Goal: Task Accomplishment & Management: Complete application form

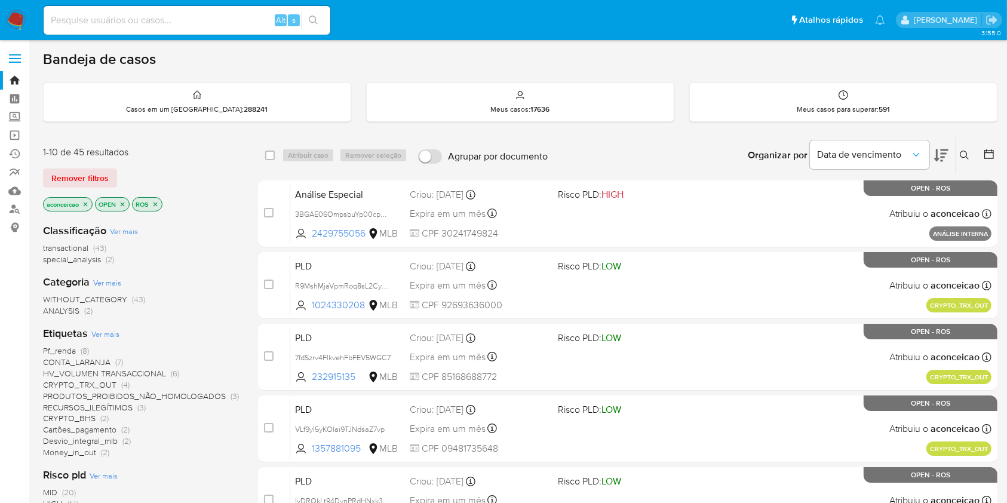
click at [83, 201] on icon "close-filter" at bounding box center [85, 204] width 7 height 7
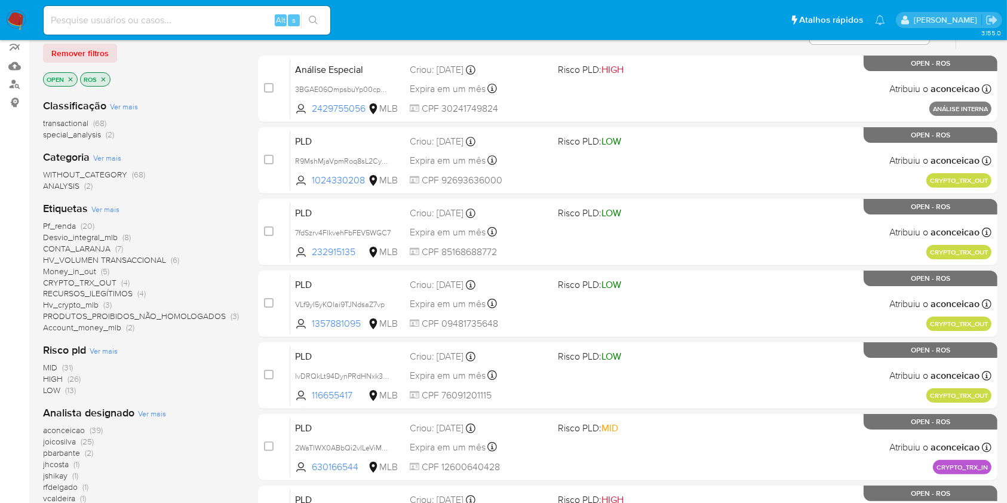
scroll to position [159, 0]
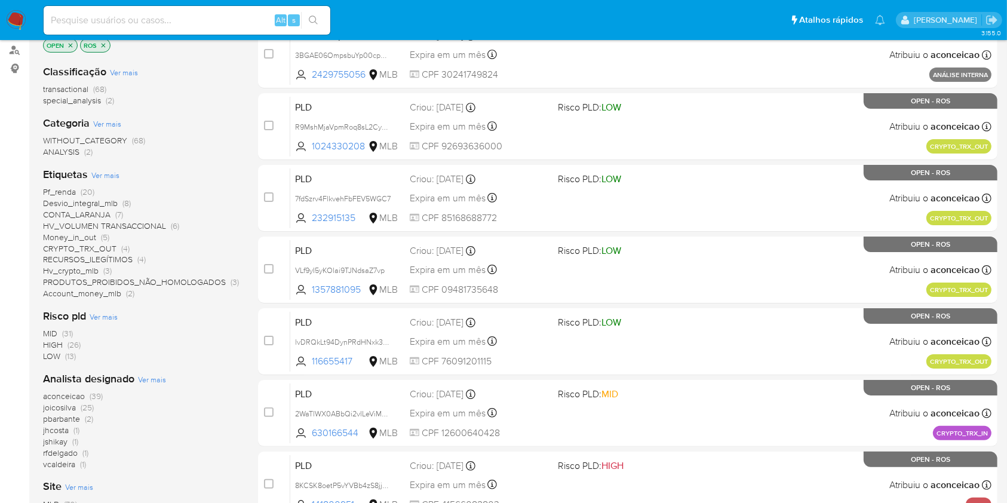
click at [100, 392] on span "(39)" at bounding box center [96, 396] width 13 height 12
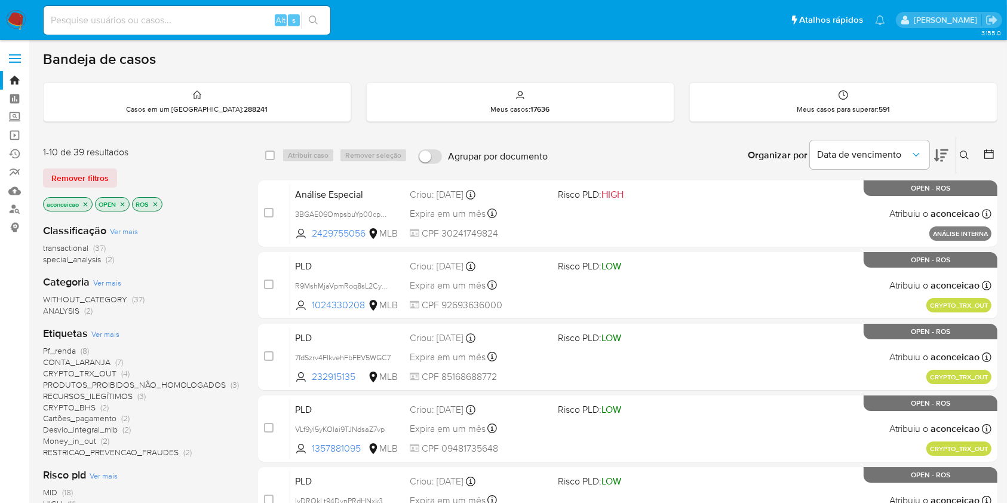
click at [89, 205] on icon "close-filter" at bounding box center [85, 204] width 7 height 7
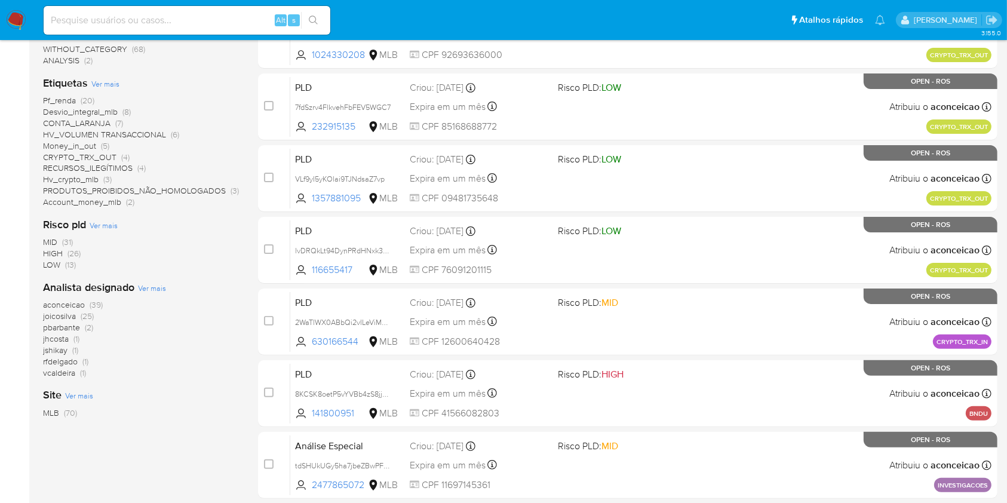
scroll to position [159, 0]
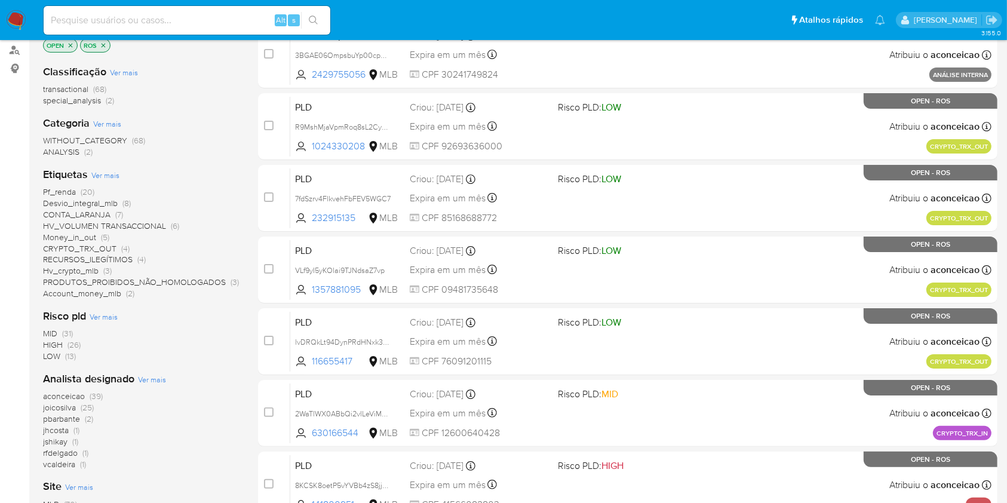
click at [87, 393] on span "aconceicao (39)" at bounding box center [73, 396] width 60 height 11
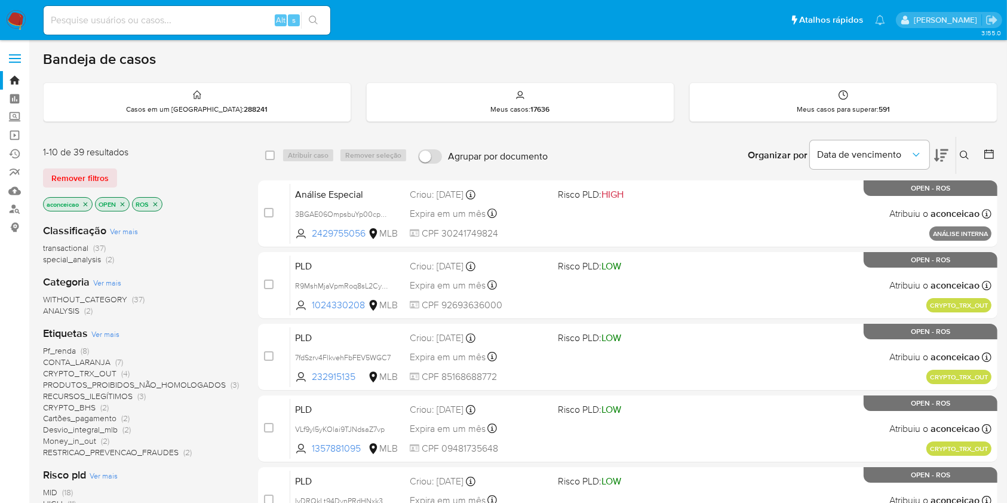
click at [964, 151] on icon at bounding box center [965, 156] width 10 height 10
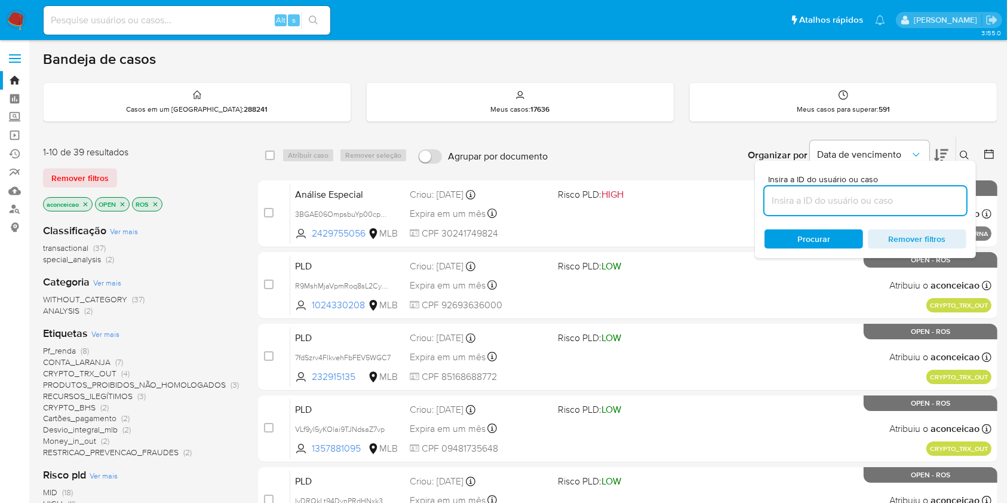
click at [865, 198] on input at bounding box center [866, 201] width 202 height 16
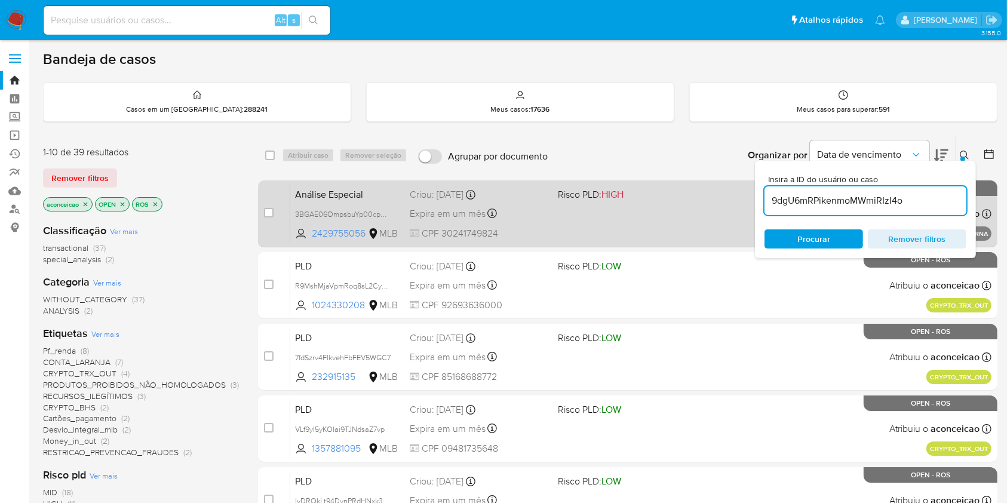
type input "9dgU6mRPikenmoMWmiRIzI4o"
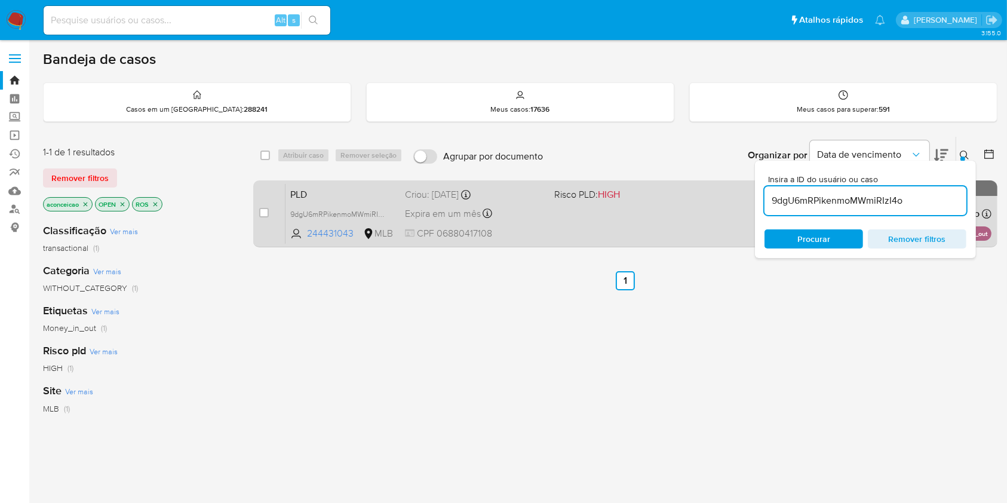
click at [634, 213] on div "PLD 9dgU6mRPikenmoMWmiRIzI4o 244431043 MLB Risco PLD: HIGH Criou: [DATE] Criou:…" at bounding box center [639, 213] width 706 height 60
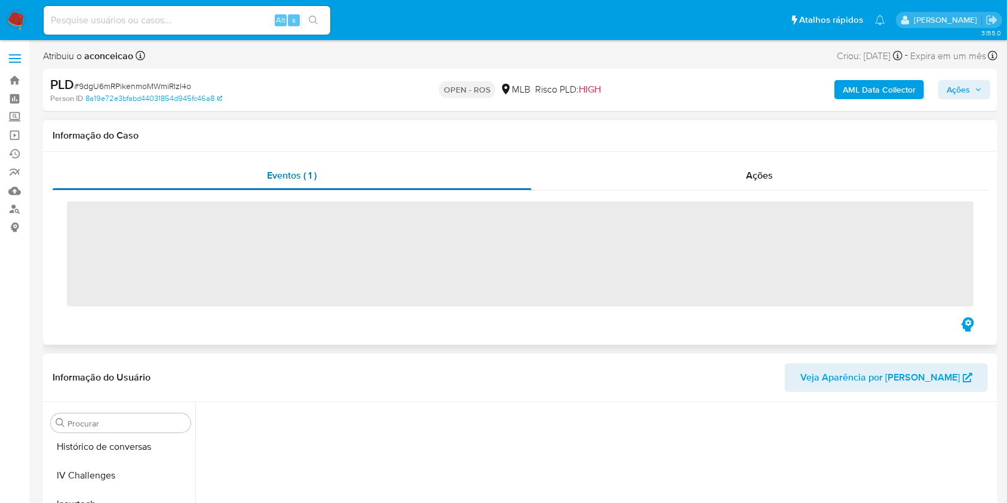
scroll to position [533, 0]
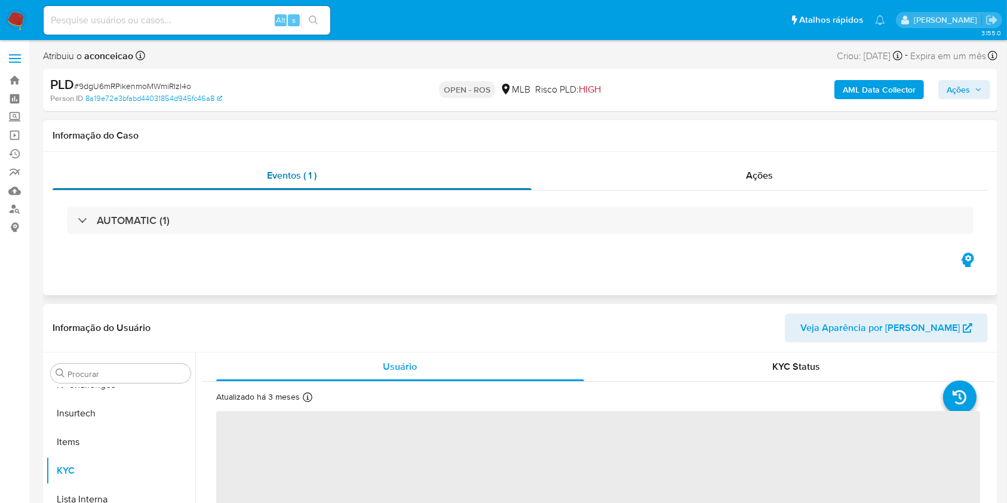
select select "10"
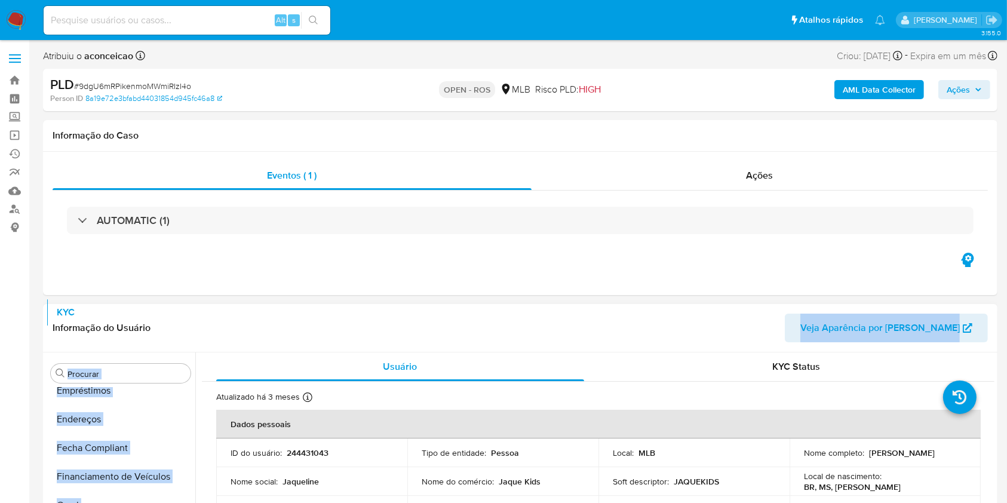
scroll to position [0, 0]
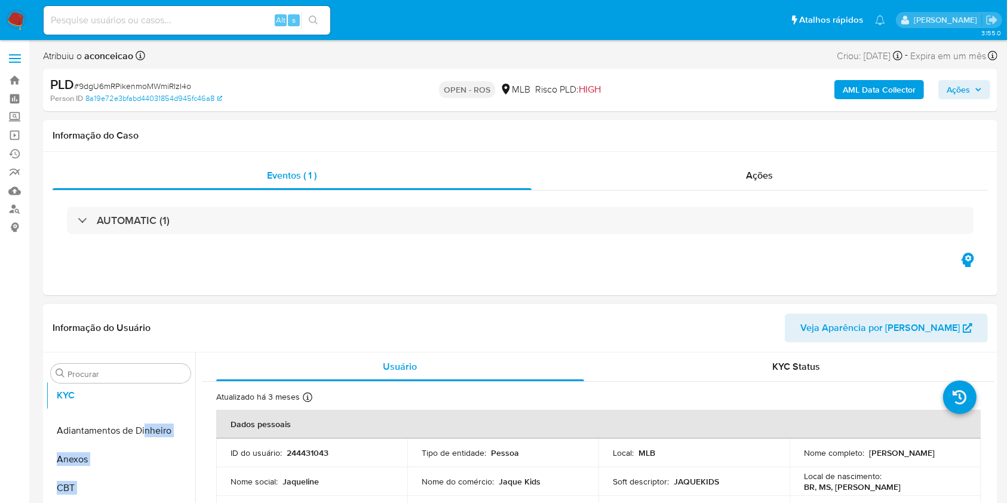
drag, startPoint x: 180, startPoint y: 471, endPoint x: 143, endPoint y: 396, distance: 83.4
click at [142, 447] on button "Anexos" at bounding box center [116, 459] width 140 height 29
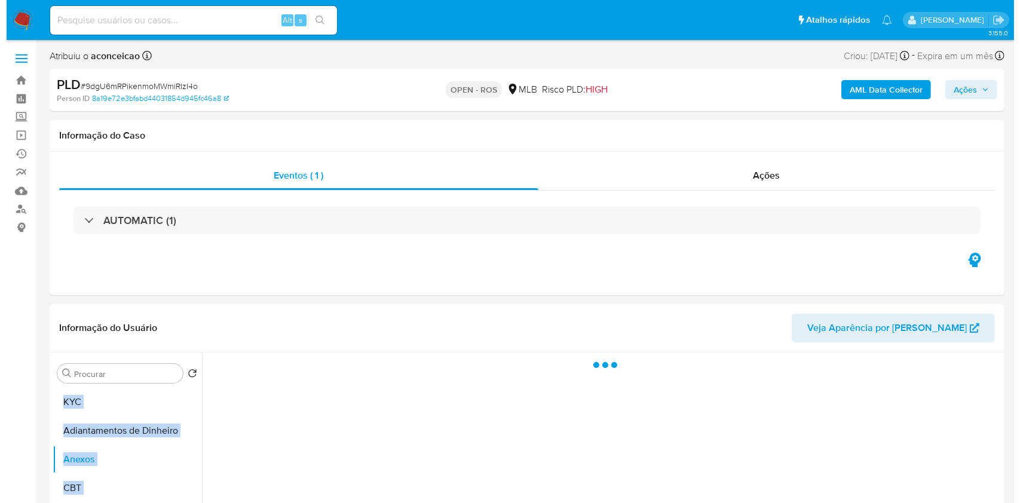
scroll to position [159, 0]
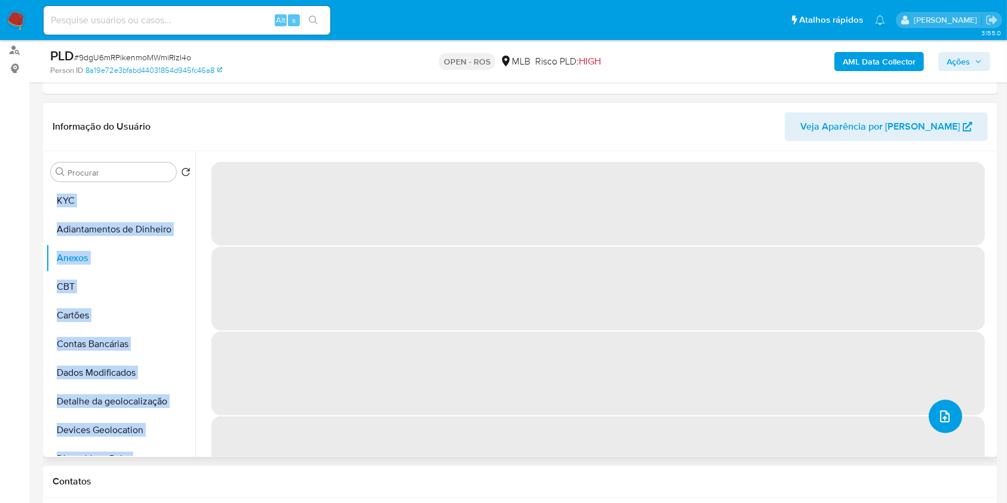
click at [942, 413] on icon "upload-file" at bounding box center [945, 416] width 14 height 14
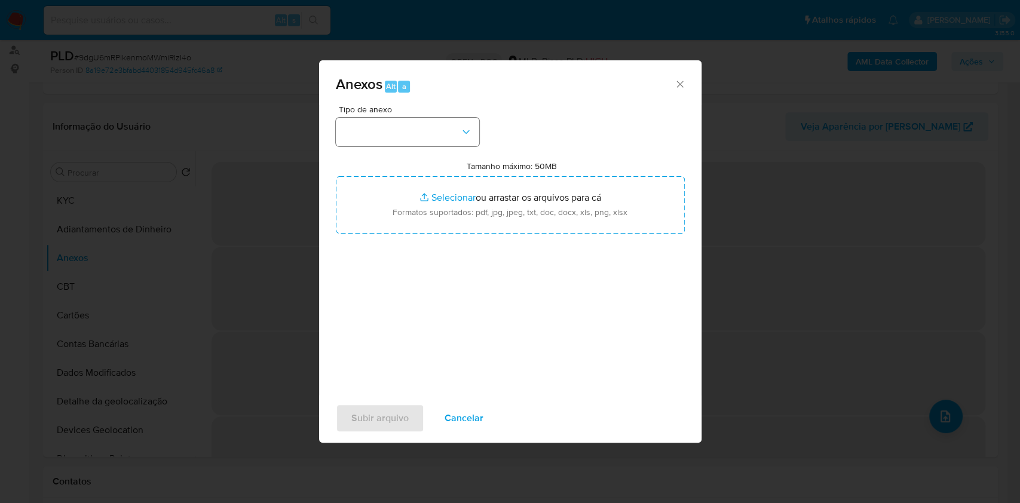
click at [387, 136] on div "Tipo de anexo Tamanho máximo: 50MB Selecionar arquivos Selecionar ou arrastar o…" at bounding box center [510, 246] width 349 height 282
click at [395, 135] on button "button" at bounding box center [407, 132] width 143 height 29
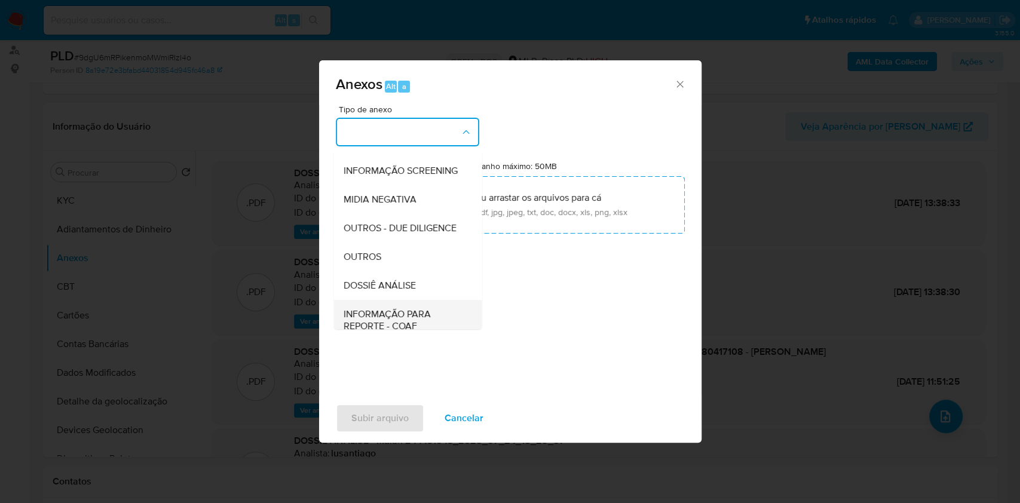
scroll to position [183, 0]
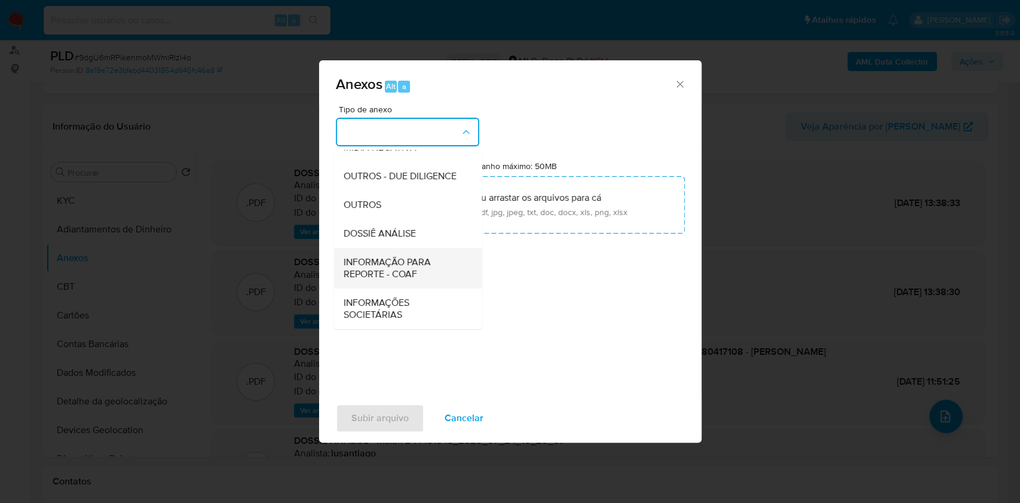
click at [425, 260] on span "INFORMAÇÃO PARA REPORTE - COAF" at bounding box center [404, 268] width 122 height 24
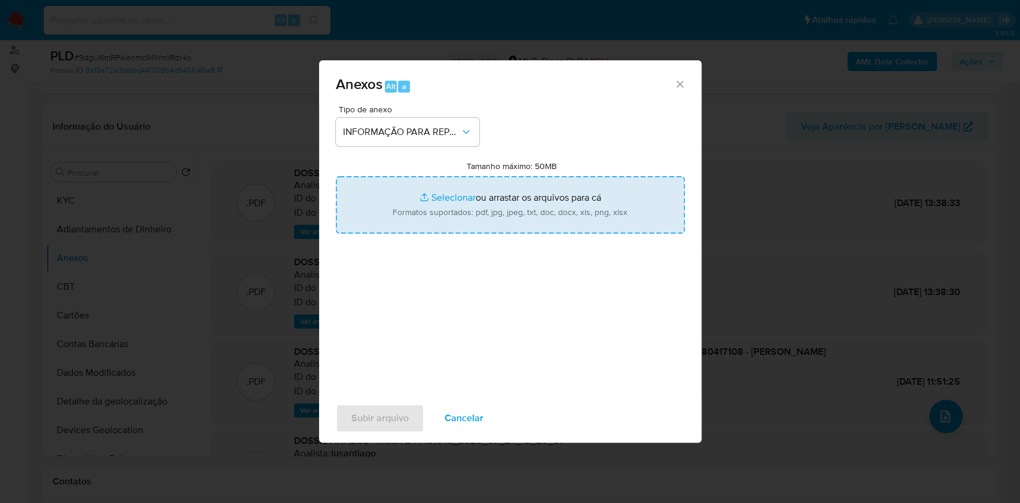
type input "C:\fakepath\2º SAR 9dgU6mRPikenmoMWmiRIzI4o - CPF 06880417108 - JAQUELINE DA SI…"
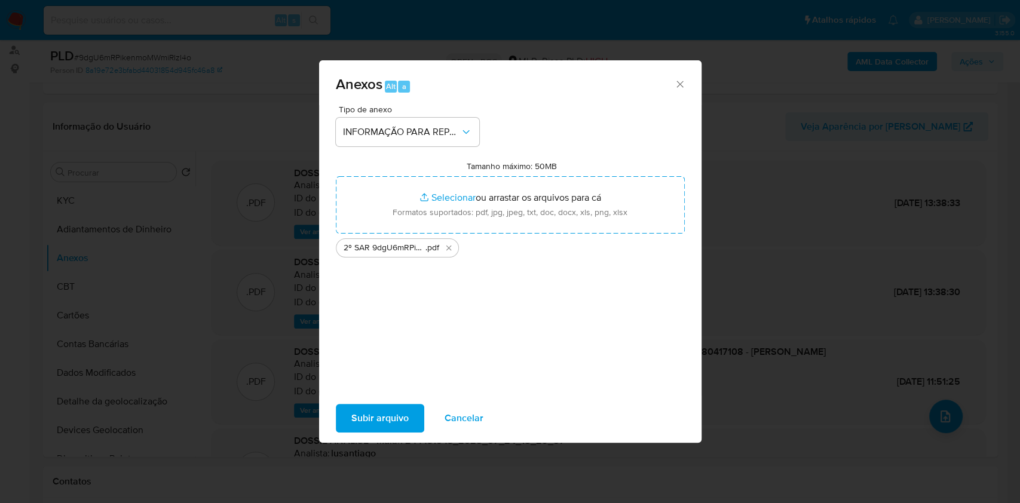
click at [396, 407] on span "Subir arquivo" at bounding box center [379, 418] width 57 height 26
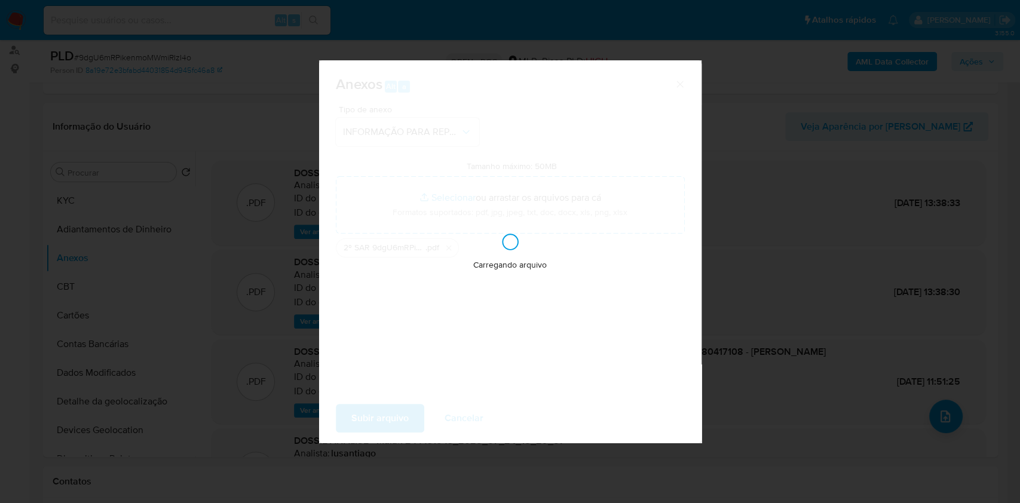
click at [860, 246] on div "Anexos Alt a Tipo de anexo INFORMAÇÃO PARA REPORTE - COAF Tamanho máximo: 50MB …" at bounding box center [510, 251] width 1020 height 503
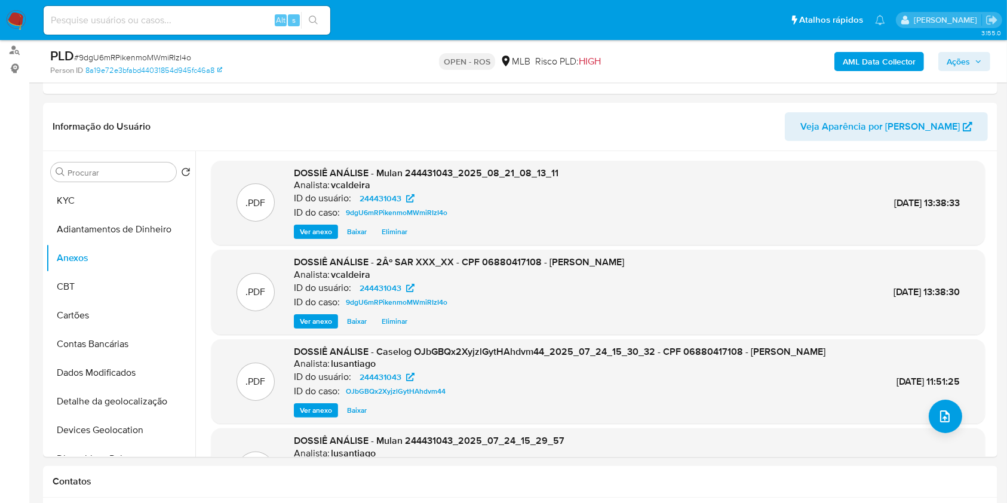
drag, startPoint x: 968, startPoint y: 63, endPoint x: 819, endPoint y: 70, distance: 149.5
click at [963, 63] on span "Ações" at bounding box center [958, 61] width 23 height 19
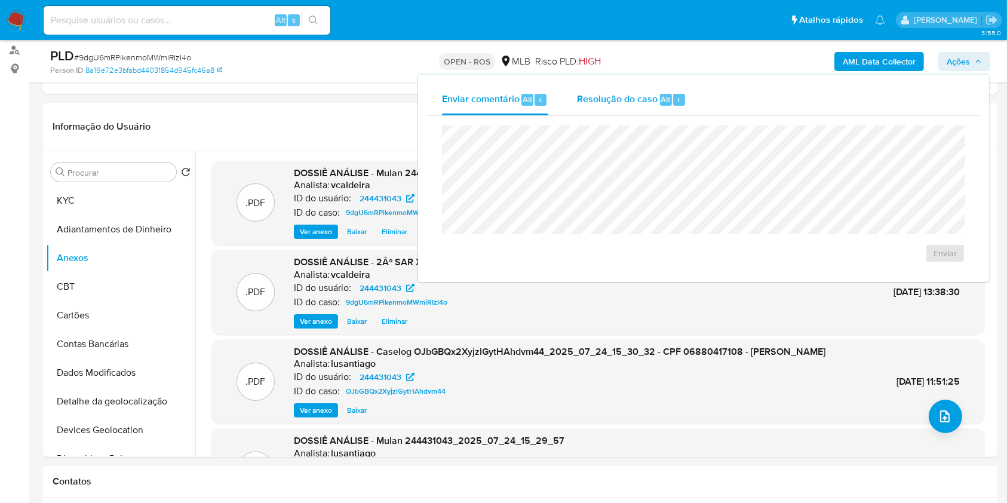
click at [636, 101] on span "Resolução do caso" at bounding box center [617, 99] width 81 height 14
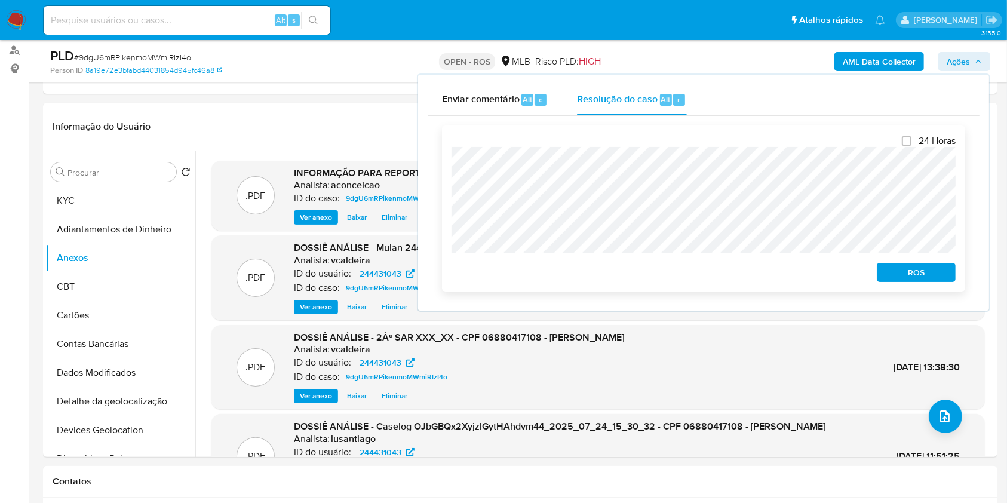
click at [917, 276] on span "ROS" at bounding box center [916, 272] width 62 height 17
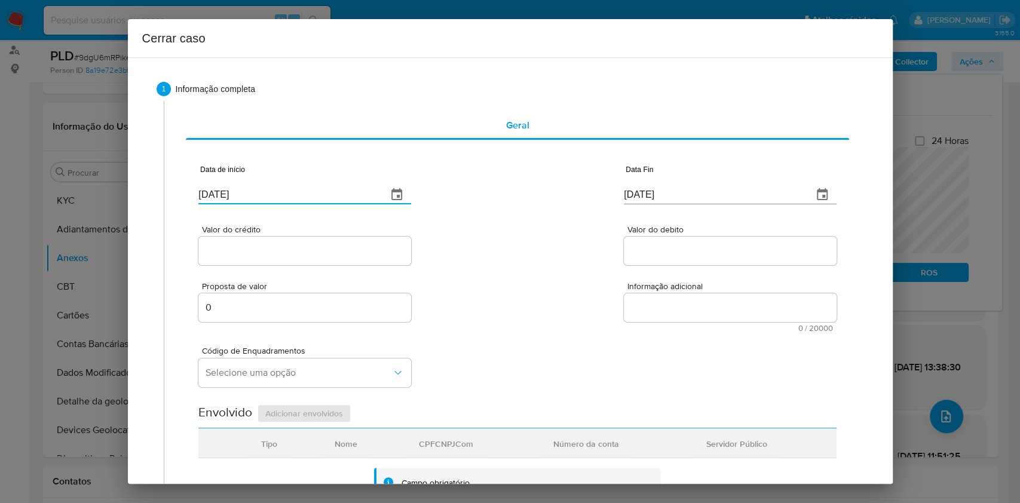
click at [341, 194] on input "25/08/2025" at bounding box center [287, 194] width 179 height 19
paste input "01/07"
click at [341, 194] on input "25/08/2025" at bounding box center [287, 194] width 179 height 19
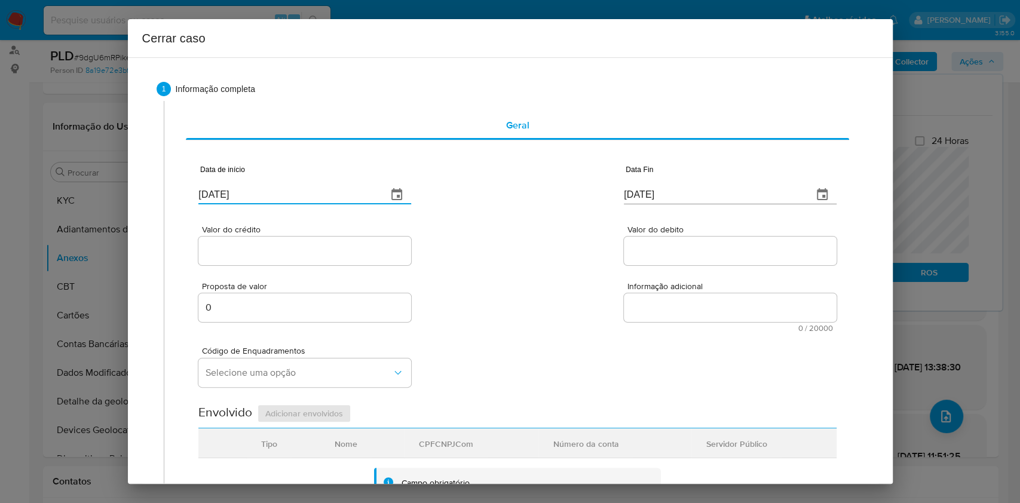
type input "01/07/2025"
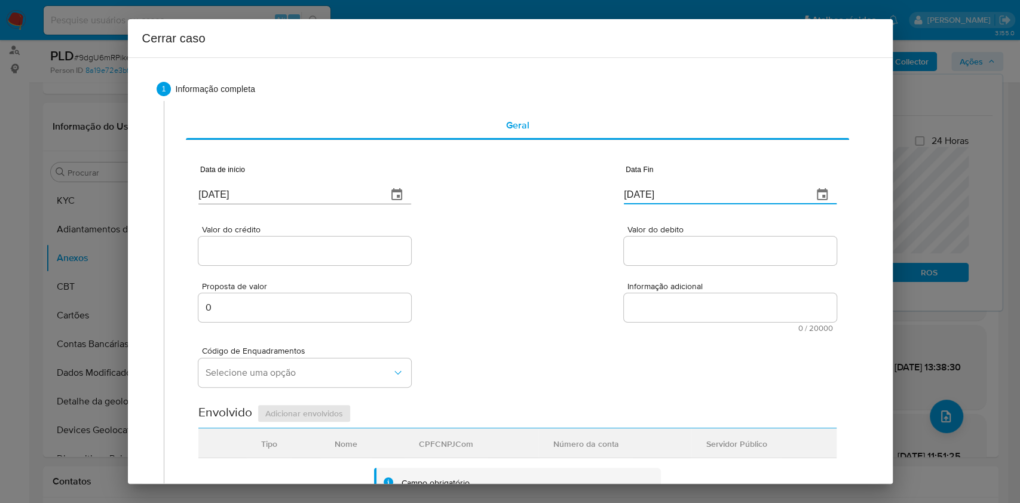
click at [703, 187] on input "25/08/2025" at bounding box center [713, 194] width 179 height 19
paste input "12"
click at [703, 188] on input "25/08/2025" at bounding box center [713, 194] width 179 height 19
type input "12/08/2025"
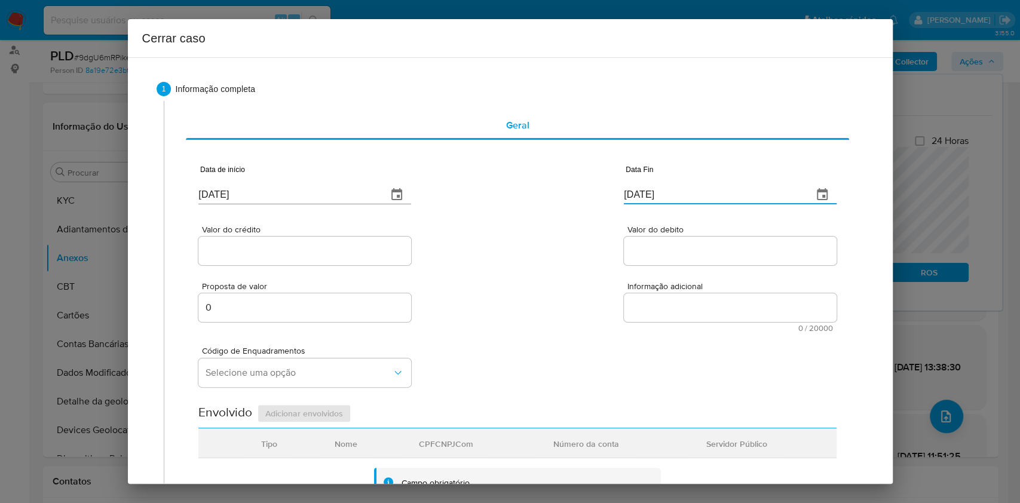
click at [354, 257] on input "Valor do crédito" at bounding box center [304, 251] width 213 height 16
paste input "R$1.148.070"
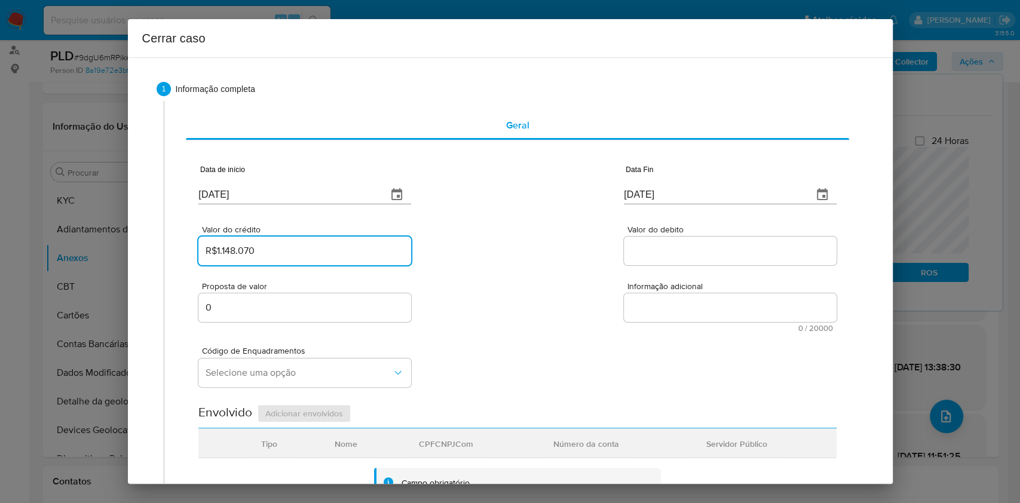
type input "R$1.148.070"
click at [660, 246] on input "Valor do debito" at bounding box center [730, 251] width 213 height 16
paste input "R$1.148.046"
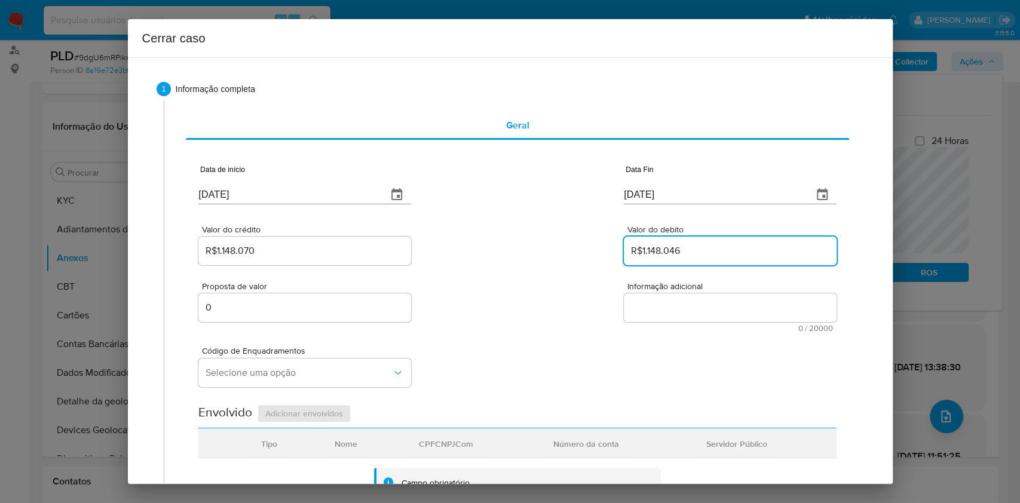
type input "R$1.148.046"
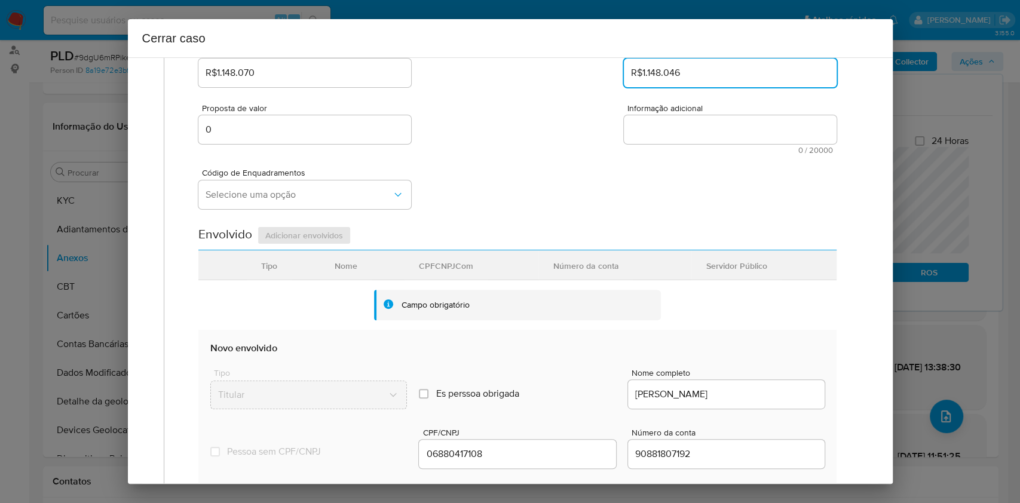
scroll to position [470, 0]
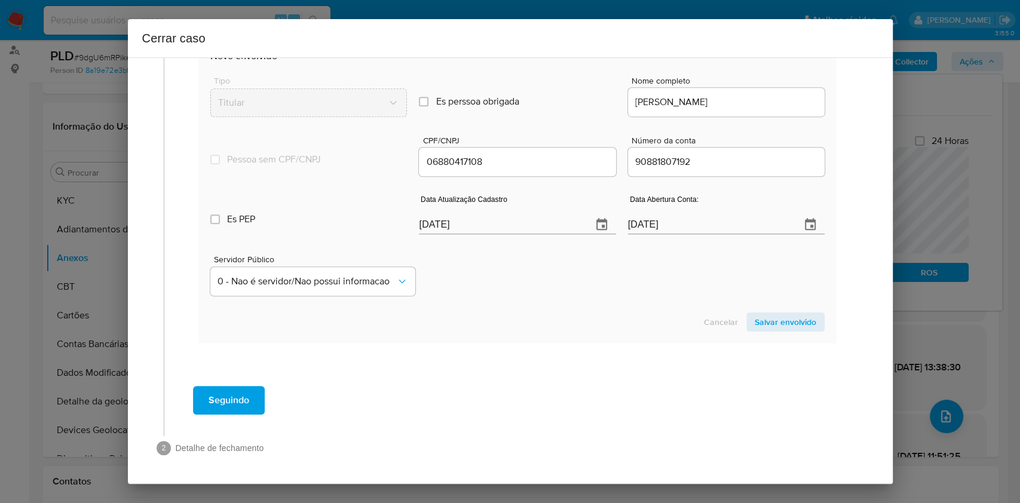
click at [536, 231] on input "25/08/2025" at bounding box center [500, 224] width 163 height 19
paste input "19/05"
click at [536, 231] on input "25/08/2025" at bounding box center [500, 224] width 163 height 19
type input "19/05/2025"
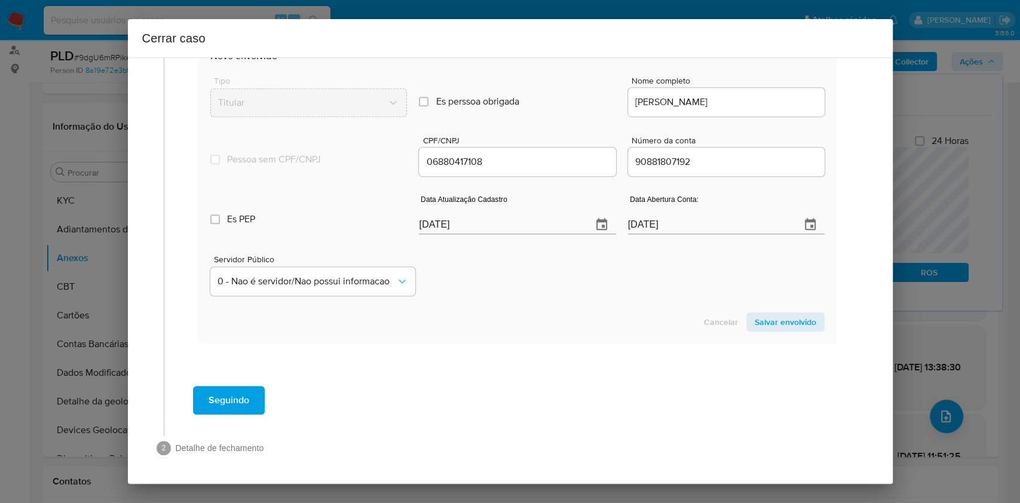
click at [771, 314] on span "Salvar envolvido" at bounding box center [786, 322] width 62 height 17
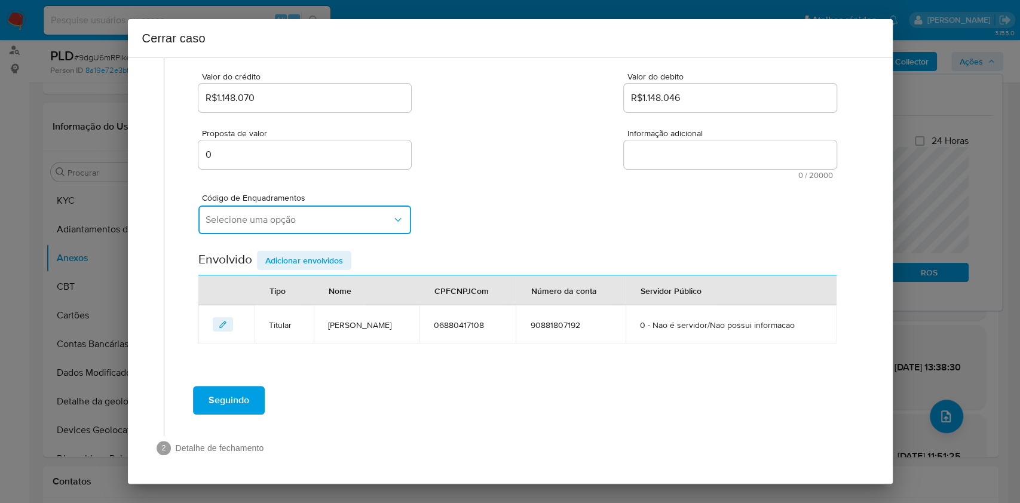
click at [284, 207] on button "Selecione uma opção" at bounding box center [304, 220] width 213 height 29
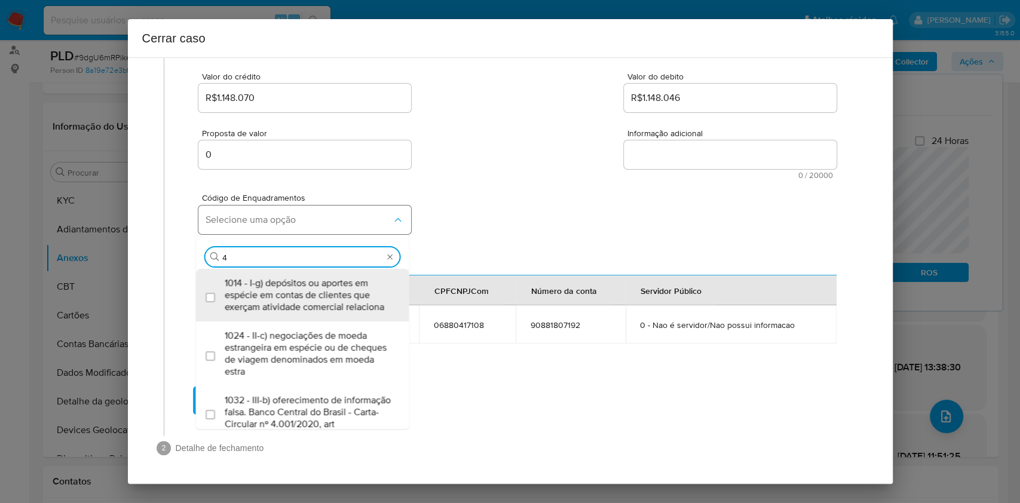
type input "45"
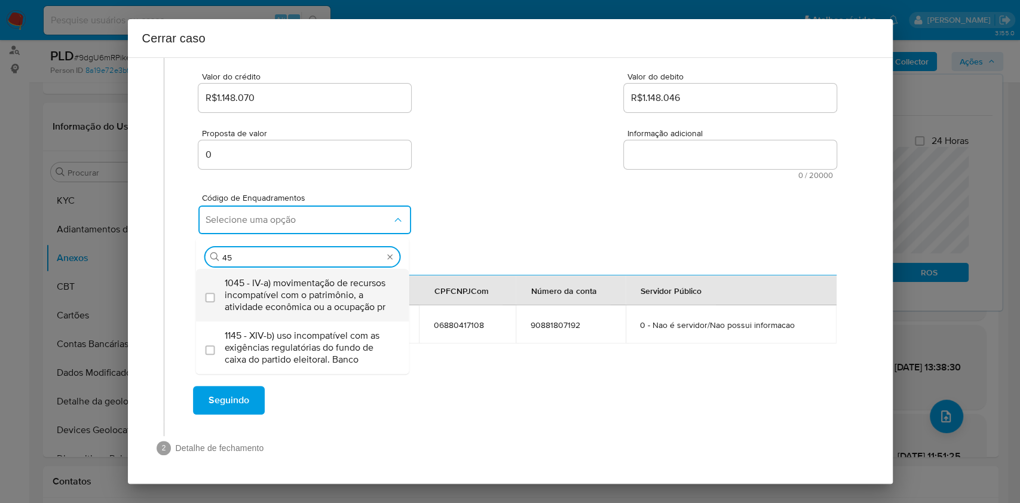
click at [304, 280] on span "1045 - IV-a) movimentação de recursos incompatível com o patrimônio, a atividad…" at bounding box center [309, 295] width 168 height 36
checkbox input "true"
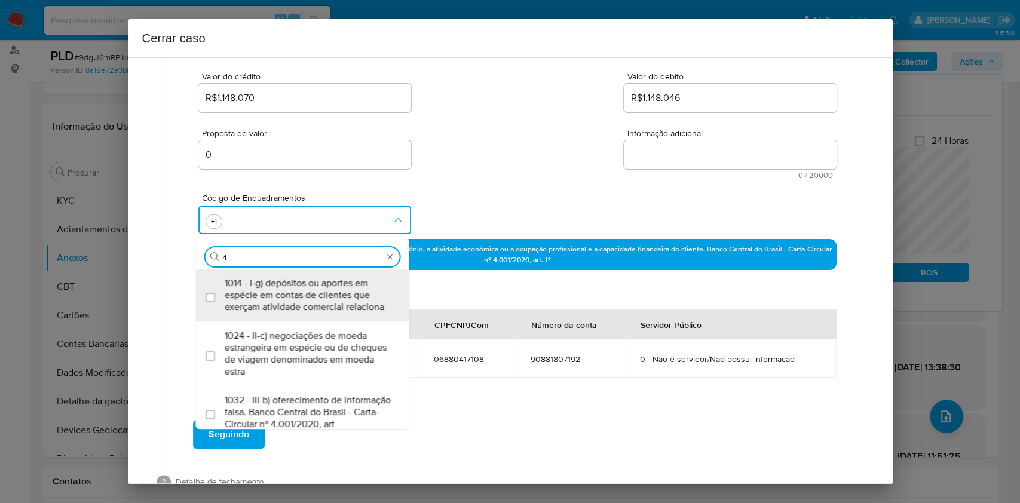
type input "47"
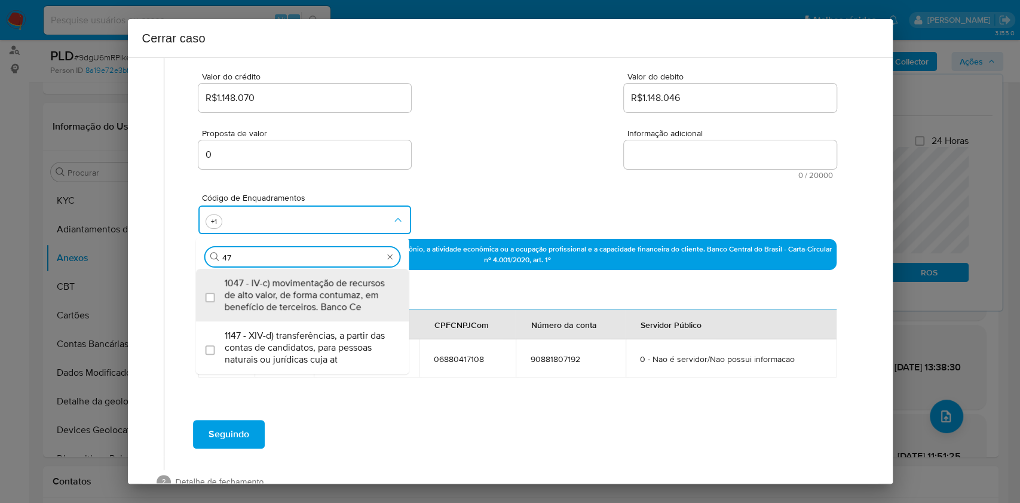
click at [304, 280] on span "1047 - IV-c) movimentação de recursos de alto valor, de forma contumaz, em bene…" at bounding box center [309, 295] width 168 height 36
checkbox input "true"
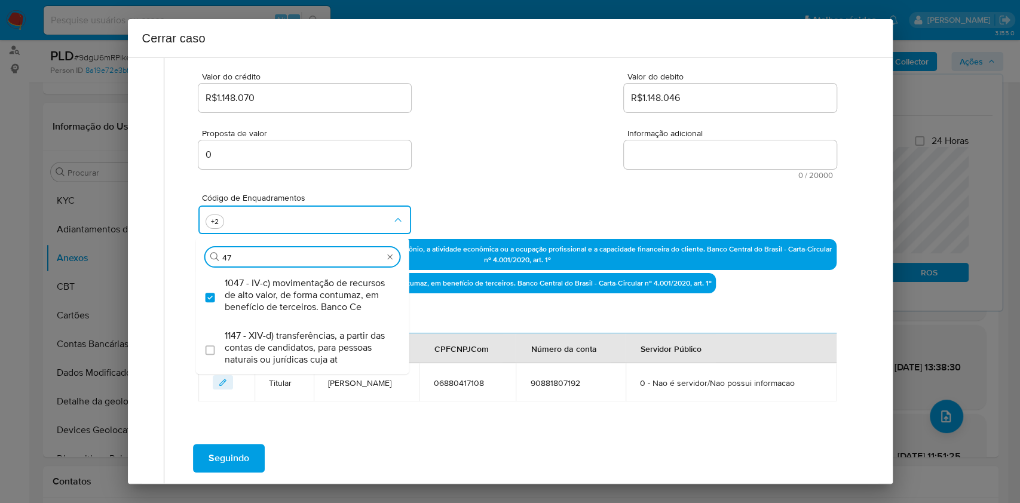
type input "4"
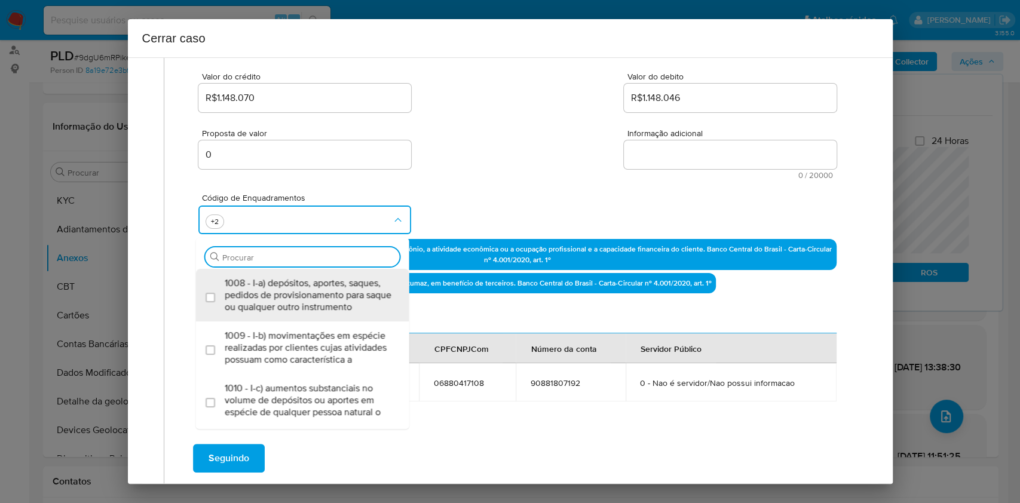
scroll to position [0, 0]
type input "55"
click at [305, 280] on span "1055 - IV-k) recebimento de recursos com imediata compra de instrumentos para a…" at bounding box center [309, 295] width 168 height 36
checkbox input "true"
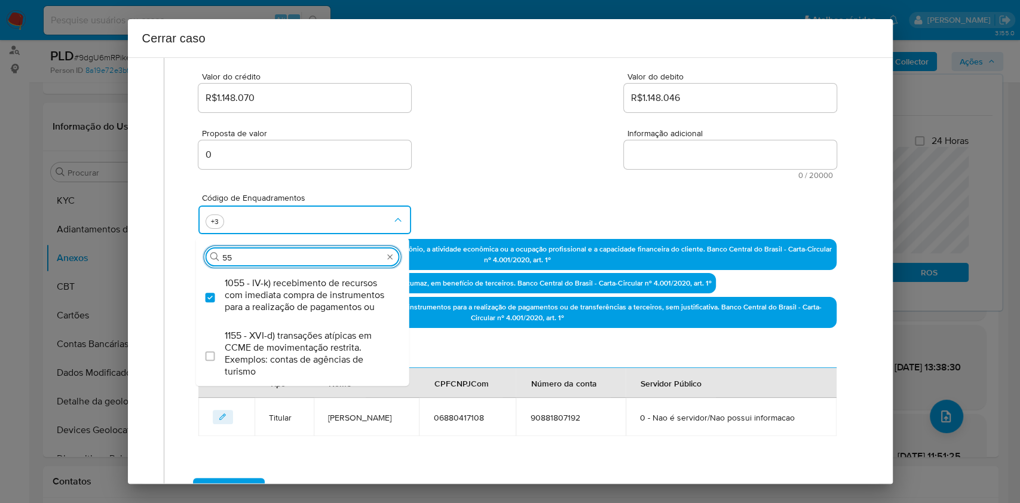
type input "5"
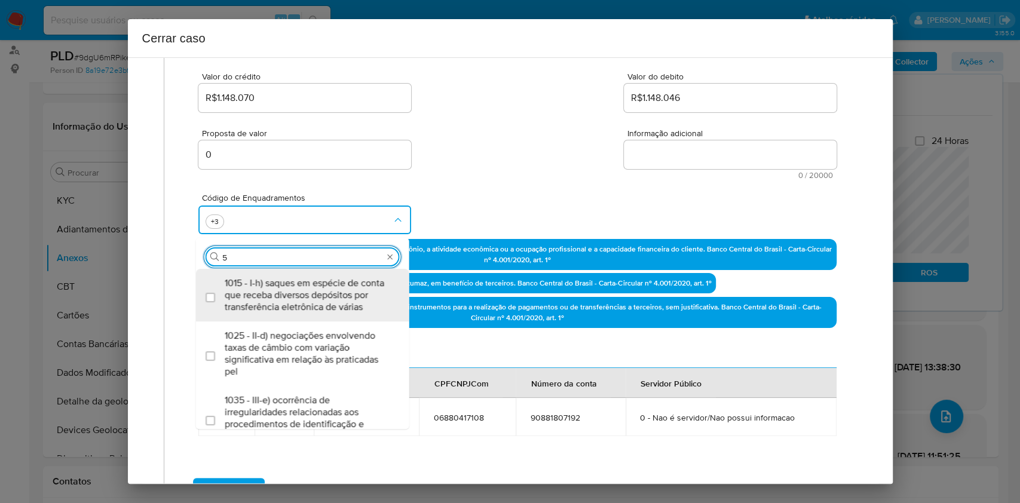
type input "56"
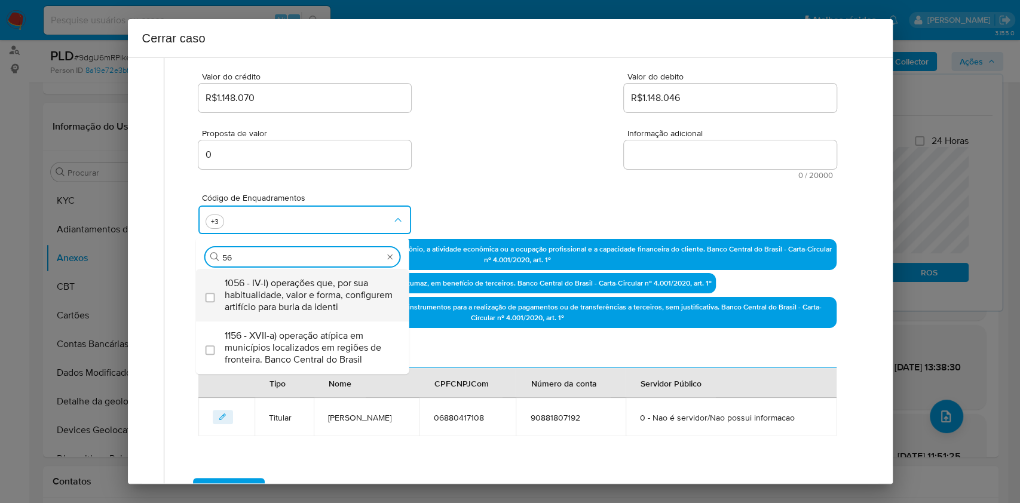
click at [313, 314] on div "1056 - IV-l) operações que, por sua habitualidade, valor e forma, configurem ar…" at bounding box center [309, 295] width 168 height 53
checkbox input "true"
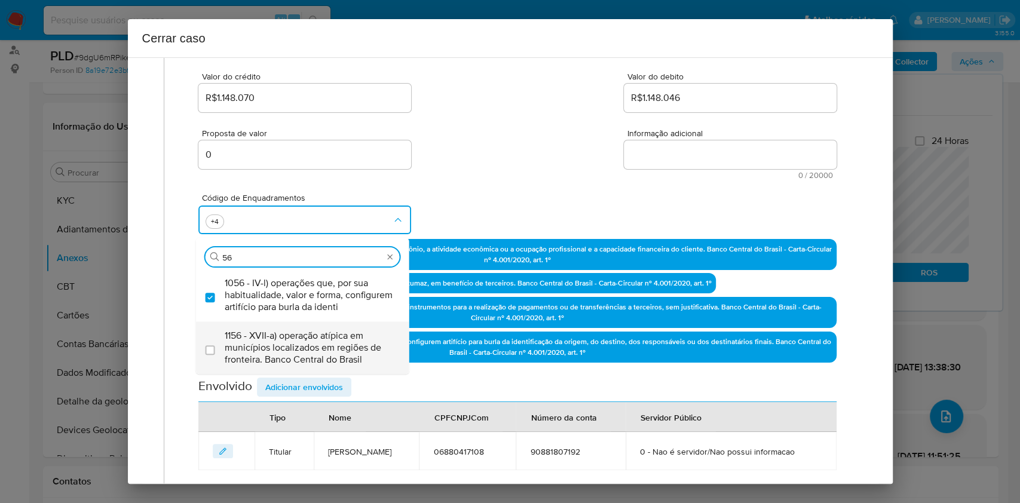
click at [303, 338] on span "1156 - XVII-a) operação atípica em municípios localizados em regiões de frontei…" at bounding box center [309, 348] width 168 height 36
checkbox input "true"
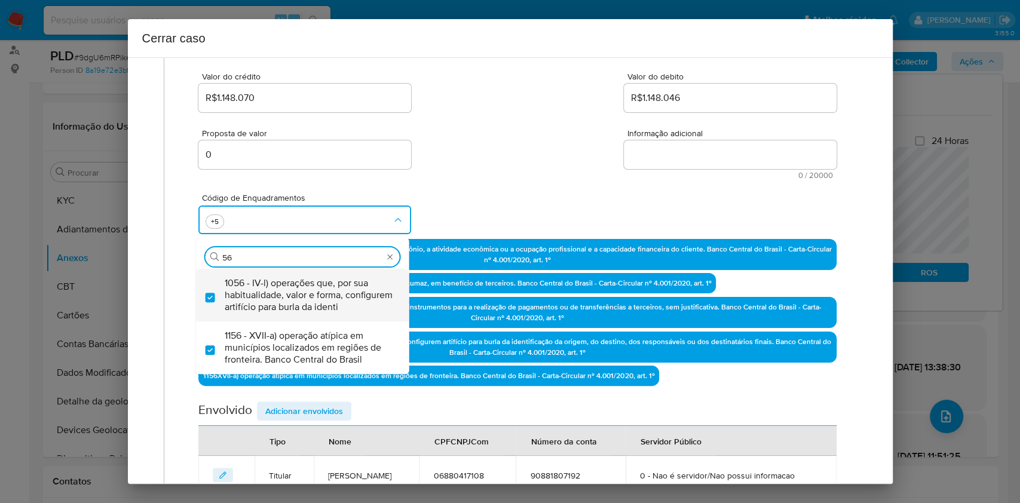
click at [287, 290] on span "1056 - IV-l) operações que, por sua habitualidade, valor e forma, configurem ar…" at bounding box center [309, 295] width 168 height 36
checkbox input "false"
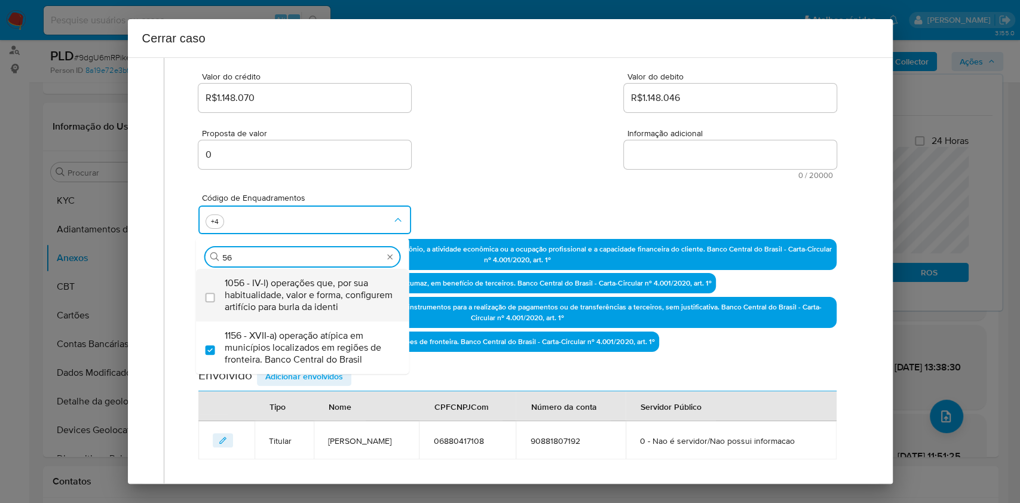
type input "56"
click at [688, 149] on textarea "Informação adicional" at bounding box center [730, 154] width 213 height 29
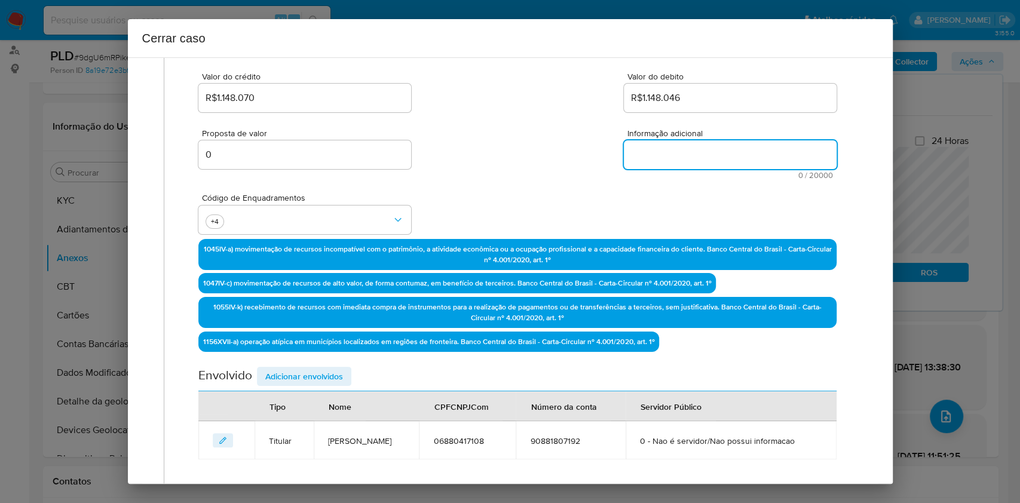
paste textarea "Jaqueline da Silva Penha, CPF 06880417108, 27 anos, residente no município de D…"
click at [688, 149] on textarea "Informação adicional" at bounding box center [730, 154] width 213 height 29
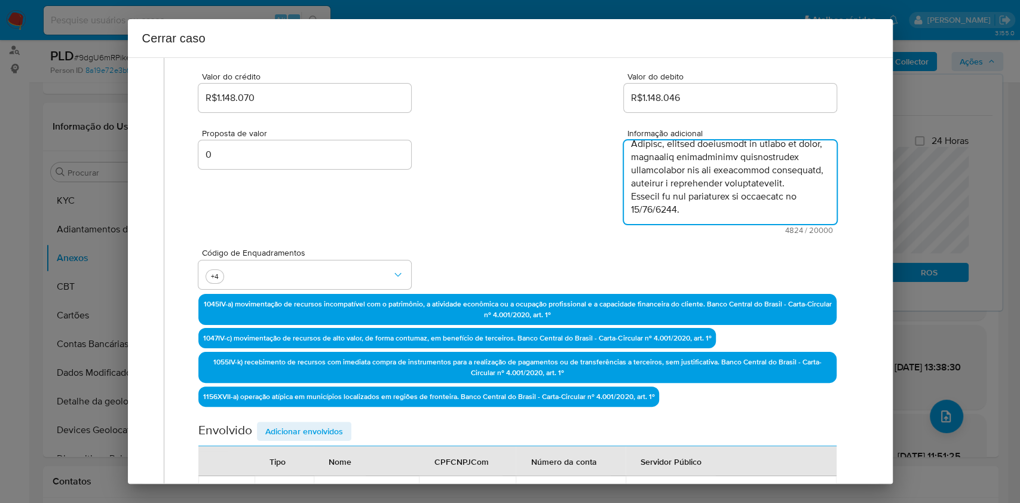
type textarea "Jaqueline da Silva Penha, CPF 06880417108, 27 anos, residente no município de D…"
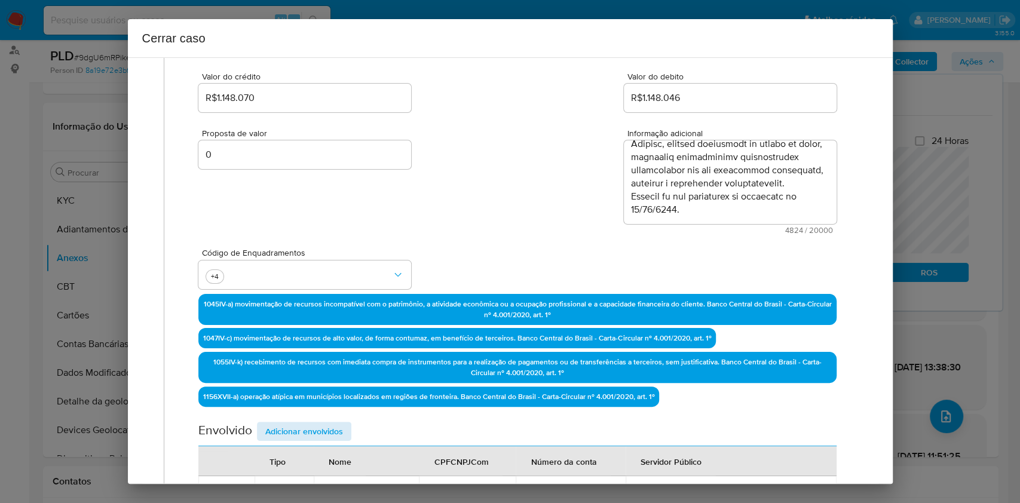
drag, startPoint x: 311, startPoint y: 413, endPoint x: 317, endPoint y: 428, distance: 16.1
click at [311, 415] on div "Data de início 01/07/2025 Data Fin 12/08/2025 Valor do crédito R$1.148.070 Valo…" at bounding box center [516, 255] width 637 height 519
click at [317, 429] on span "Adicionar envolvidos" at bounding box center [304, 431] width 78 height 17
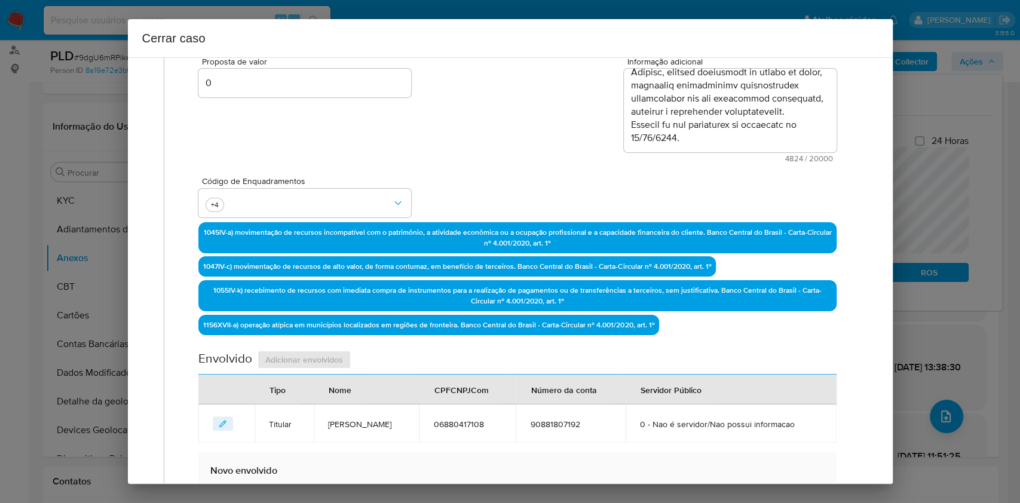
scroll to position [392, 0]
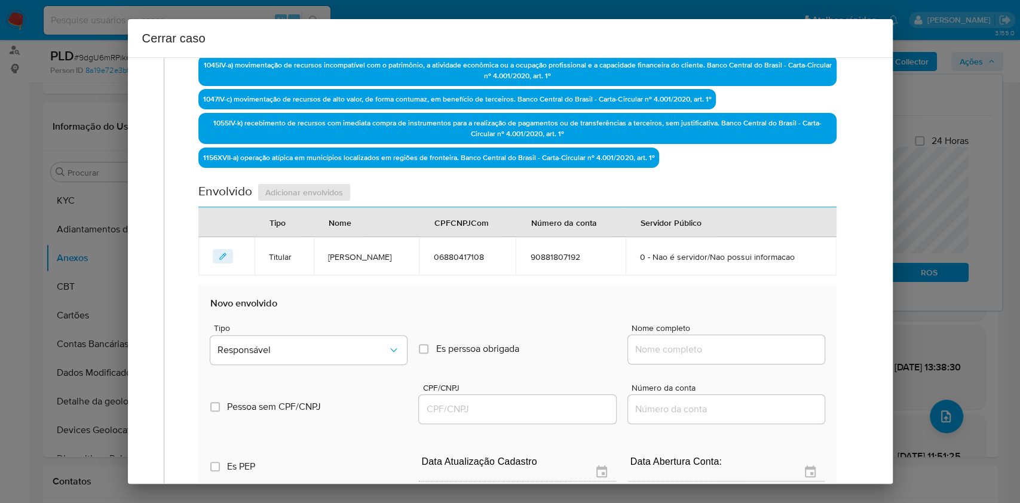
drag, startPoint x: 729, startPoint y: 348, endPoint x: 759, endPoint y: 346, distance: 29.3
click at [729, 348] on input "Nome completo" at bounding box center [726, 350] width 197 height 16
paste input "Visão Digital Serviços Ltda, 57532705000177"
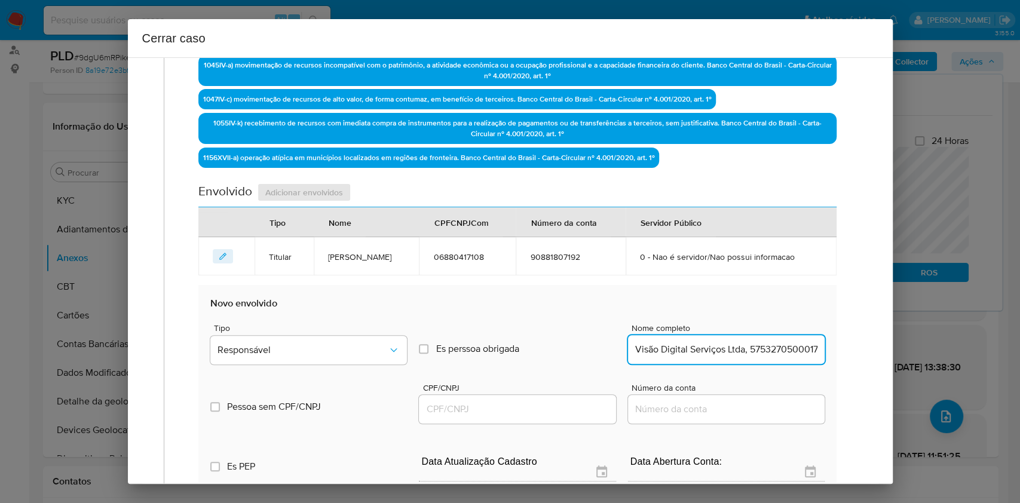
scroll to position [0, 11]
click at [760, 346] on input "Visão Digital Serviços Ltda, 57532705000177" at bounding box center [726, 350] width 197 height 16
type input "Visão Digital Serviços Ltda,"
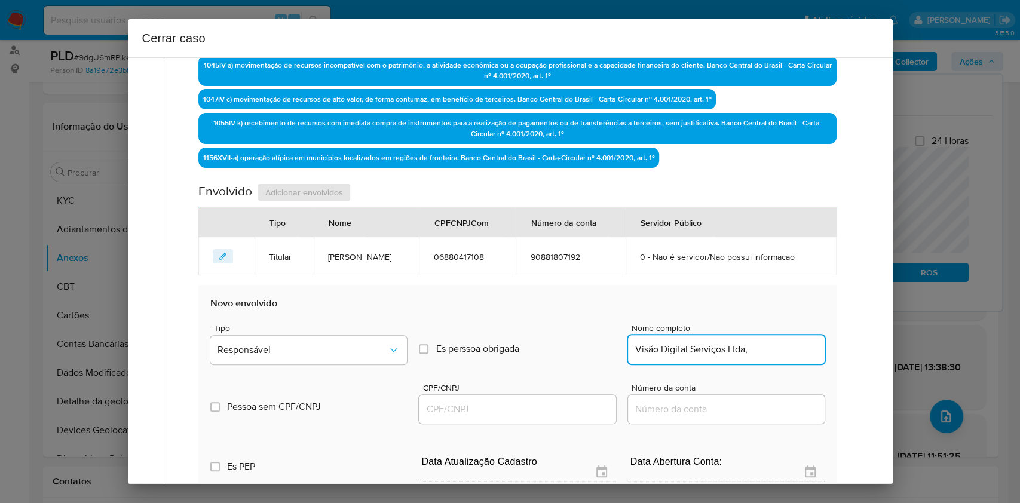
click at [530, 401] on input "CPF/CNPJ" at bounding box center [517, 409] width 197 height 16
paste input "57532705000177"
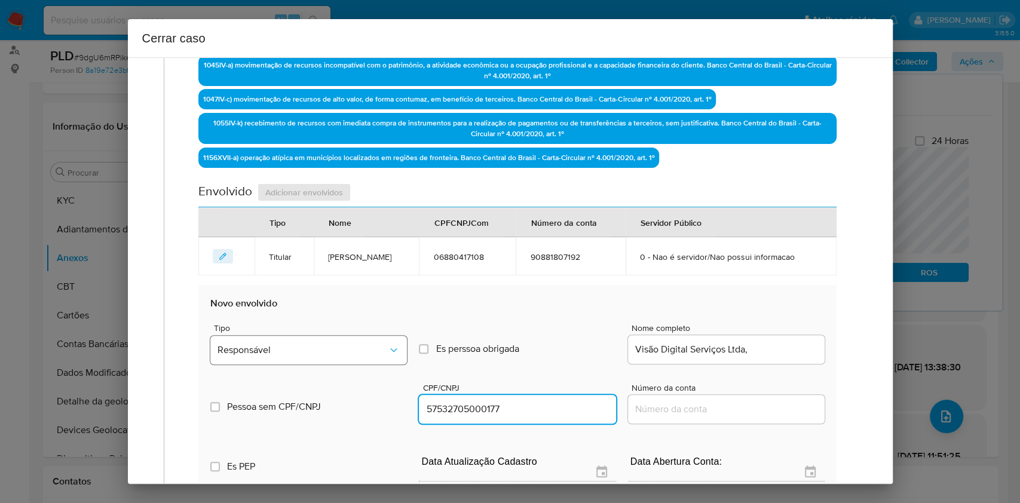
type input "57532705000177"
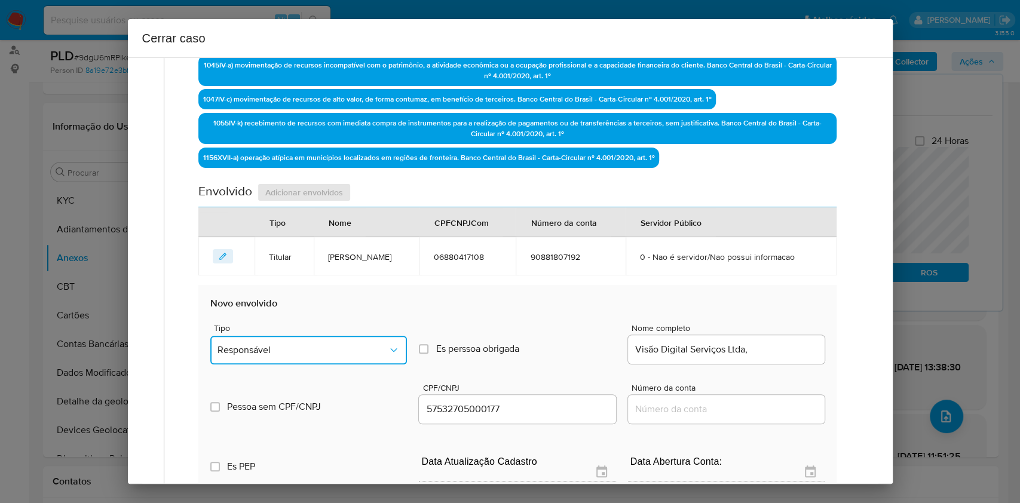
click at [373, 344] on span "Responsável" at bounding box center [302, 350] width 170 height 12
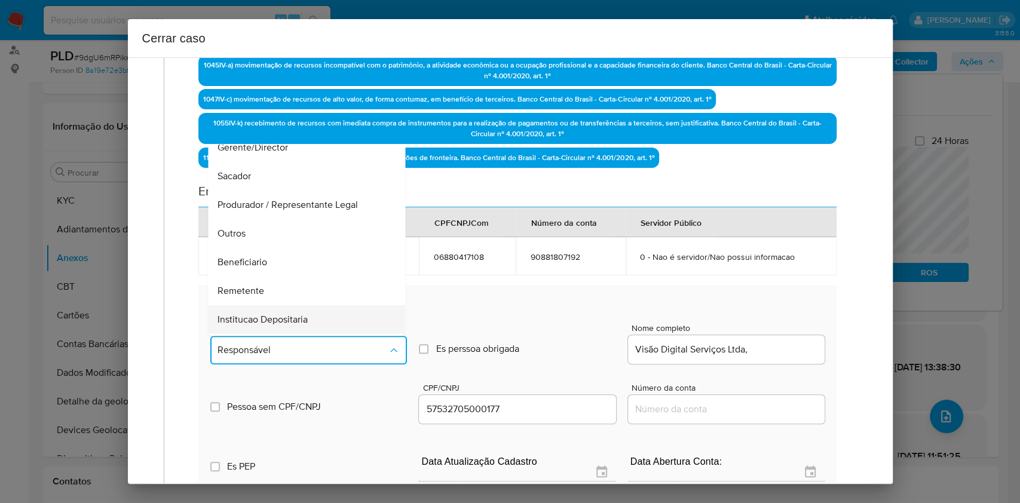
scroll to position [153, 0]
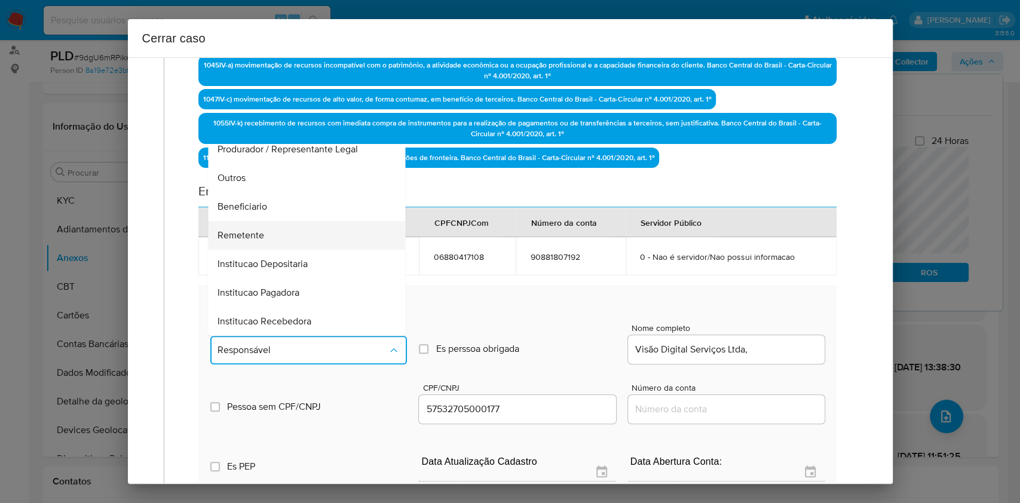
click at [276, 240] on div "Remetente" at bounding box center [303, 235] width 171 height 29
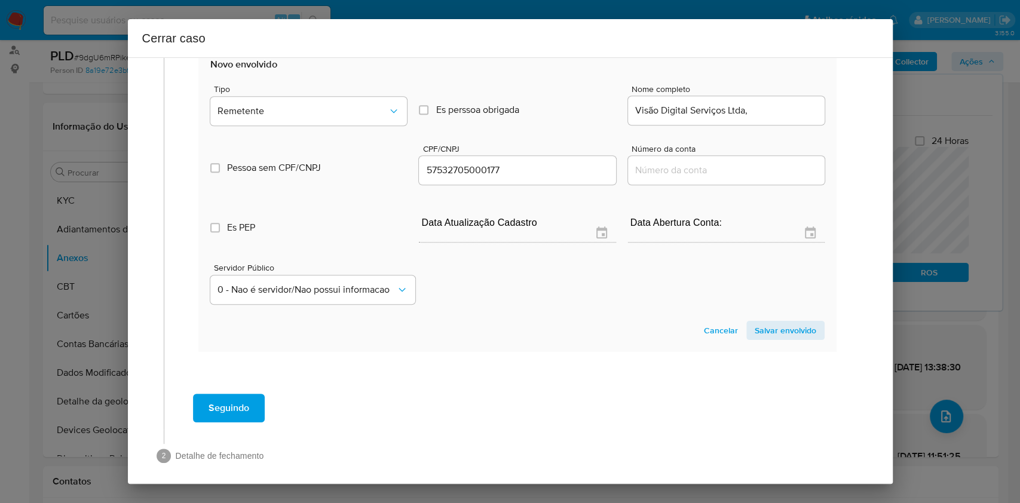
drag, startPoint x: 753, startPoint y: 323, endPoint x: 809, endPoint y: 284, distance: 68.4
click at [755, 323] on span "Salvar envolvido" at bounding box center [786, 330] width 62 height 17
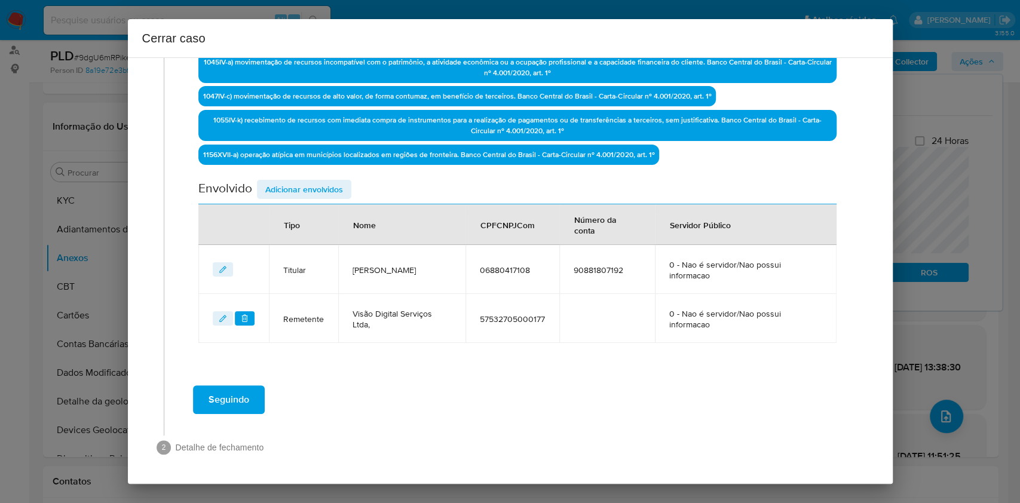
scroll to position [393, 0]
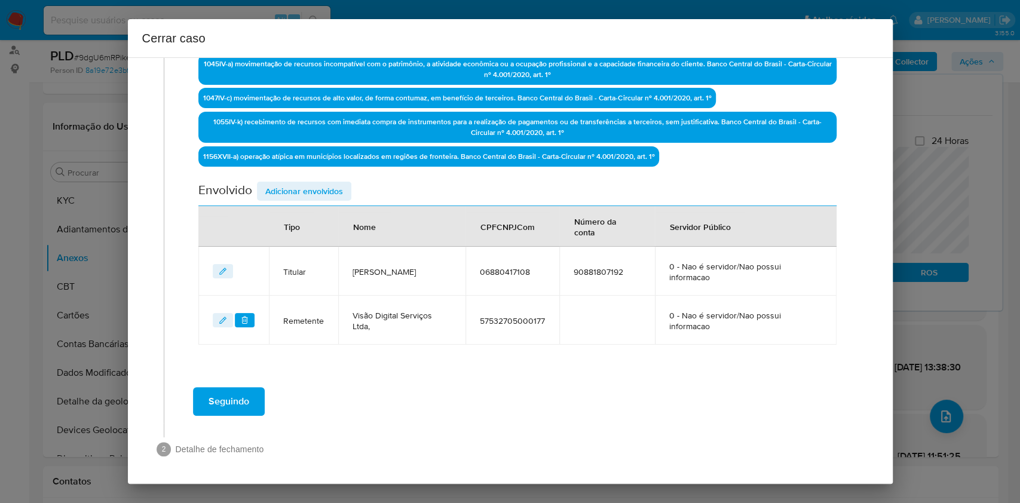
click at [316, 186] on span "Adicionar envolvidos" at bounding box center [304, 191] width 78 height 17
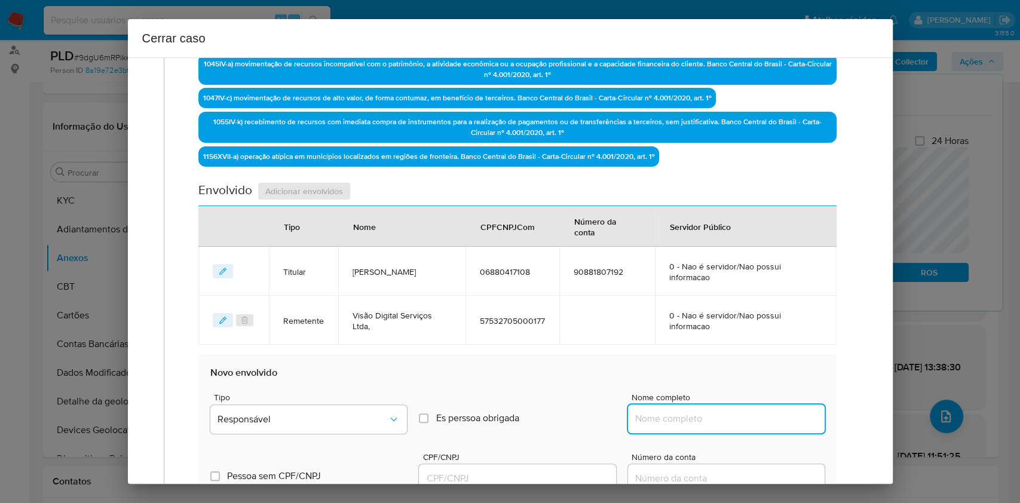
drag, startPoint x: 735, startPoint y: 419, endPoint x: 817, endPoint y: 423, distance: 82.5
click at [735, 419] on input "Nome completo" at bounding box center [726, 419] width 197 height 16
paste input "Aral Bergamaschi Moreira, 29459982115"
click at [819, 423] on section "Novo envolvido Tipo Responsável Es perssoa obrigada Is PObrigada Nome completo …" at bounding box center [516, 506] width 637 height 305
click at [780, 418] on input "Aral Bergamaschi Moreira, 29459982115" at bounding box center [726, 419] width 197 height 16
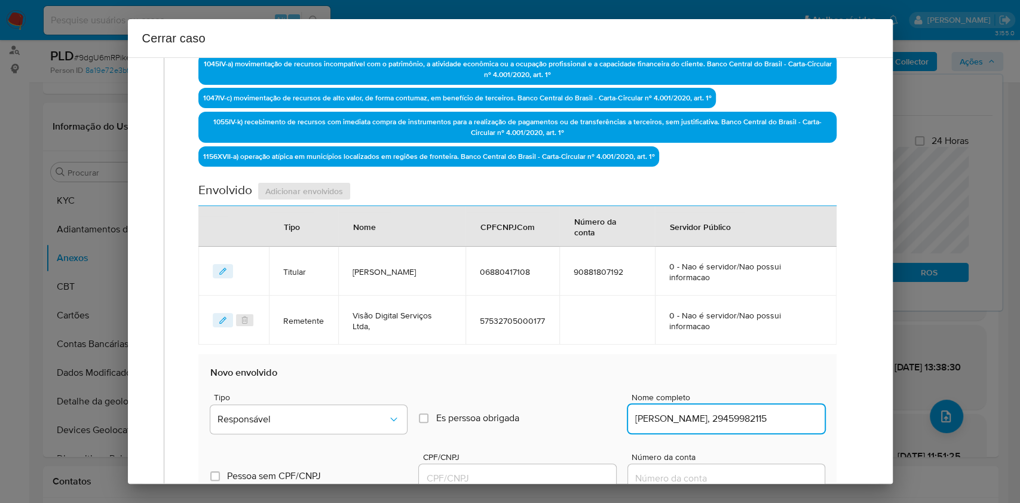
click at [780, 418] on input "Aral Bergamaschi Moreira, 29459982115" at bounding box center [726, 419] width 197 height 16
type input "Aral Bergamaschi Moreira,"
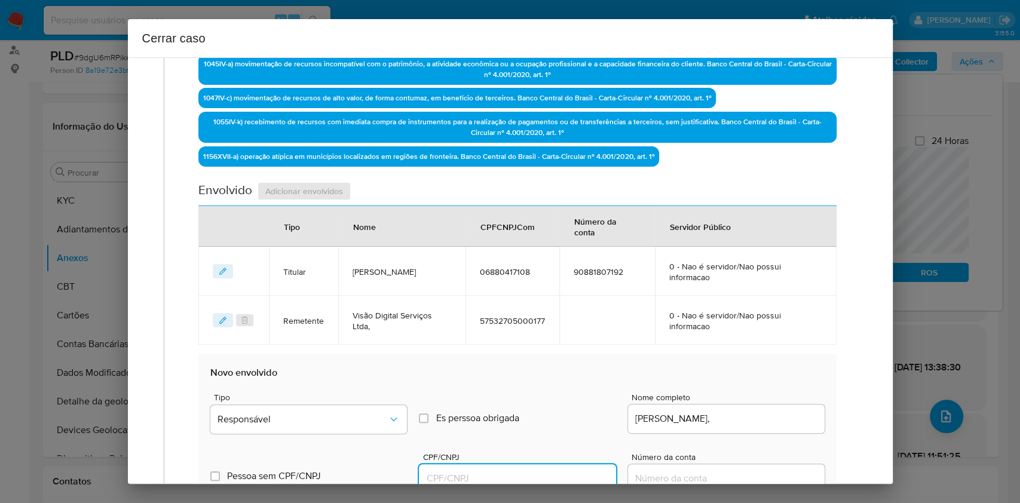
drag, startPoint x: 491, startPoint y: 481, endPoint x: 538, endPoint y: 468, distance: 49.0
click at [492, 481] on input "CPF/CNPJ" at bounding box center [517, 479] width 197 height 16
paste input "29459982115"
type input "29459982115"
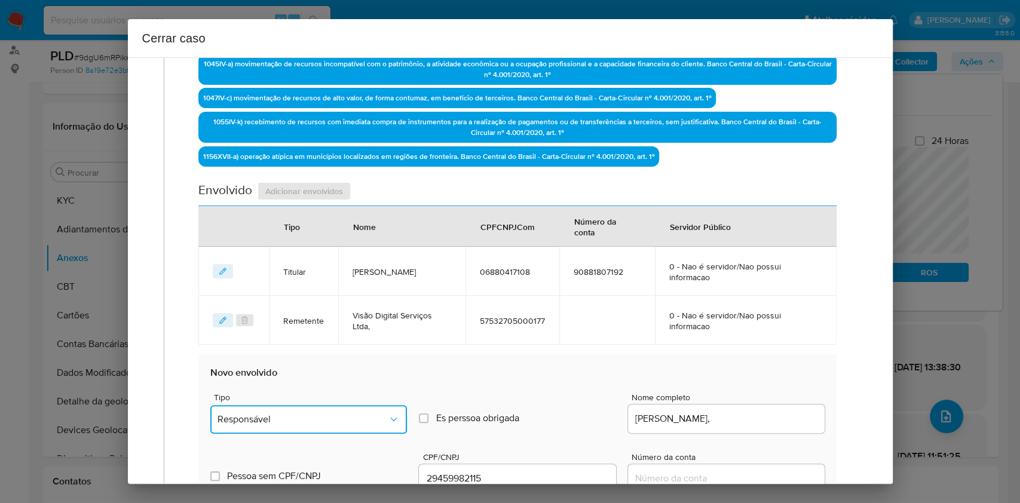
click at [377, 418] on span "Responsável" at bounding box center [302, 419] width 170 height 12
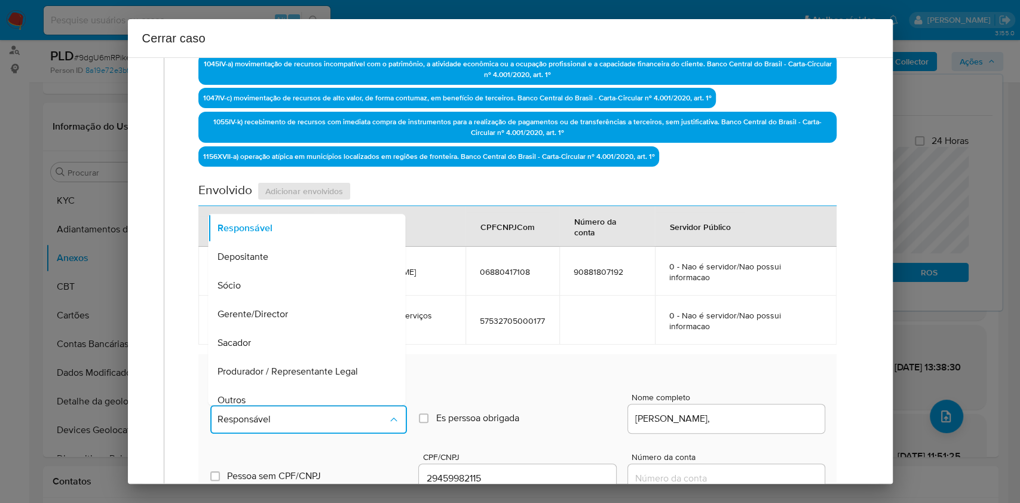
scroll to position [153, 0]
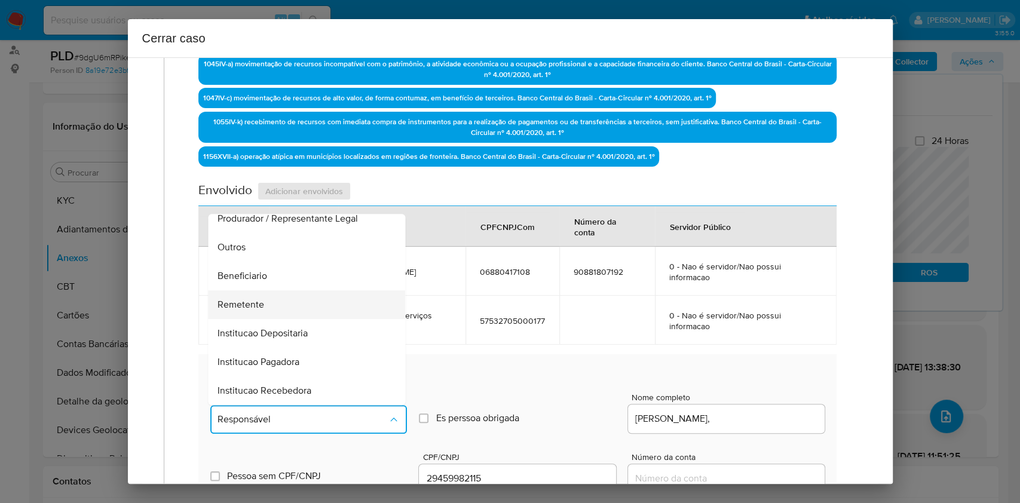
click at [288, 296] on div "Remetente" at bounding box center [303, 304] width 171 height 29
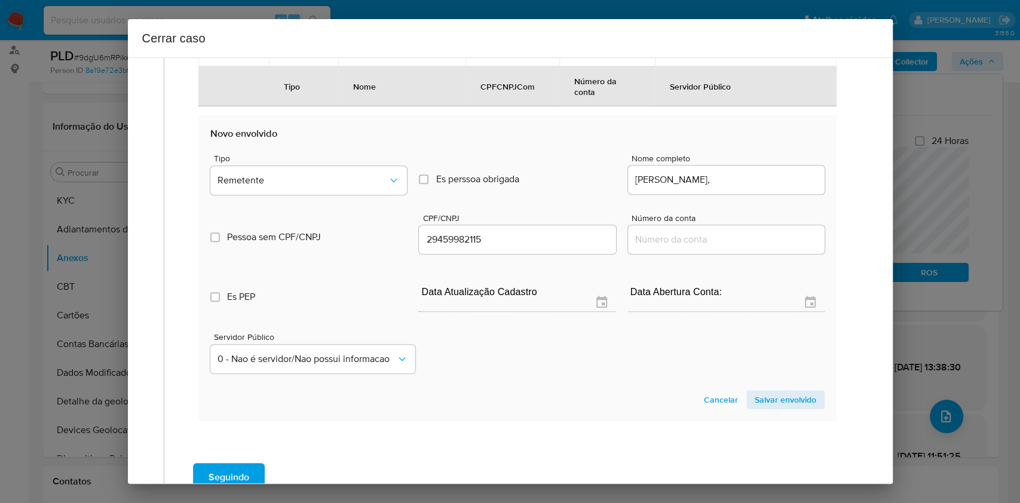
click at [772, 391] on span "Salvar envolvido" at bounding box center [786, 399] width 62 height 17
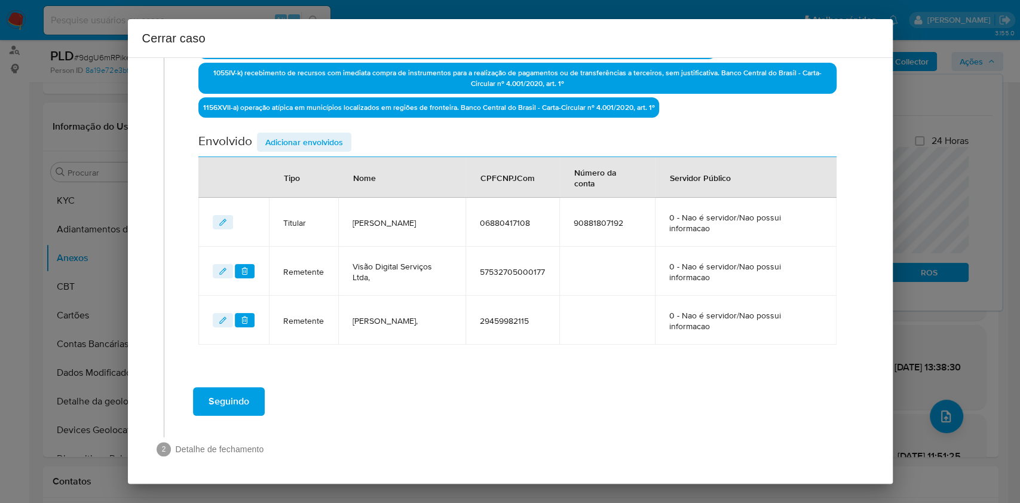
click at [306, 145] on span "Adicionar envolvidos" at bounding box center [304, 142] width 78 height 17
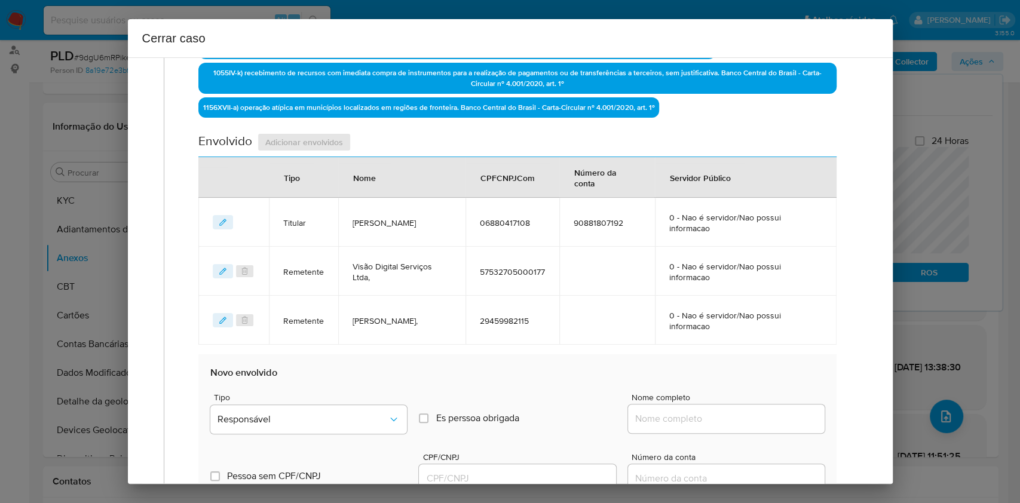
click at [725, 418] on input "Nome completo" at bounding box center [726, 419] width 197 height 16
paste input "Eraldo Saldanha Moreira Neto, 02683405103"
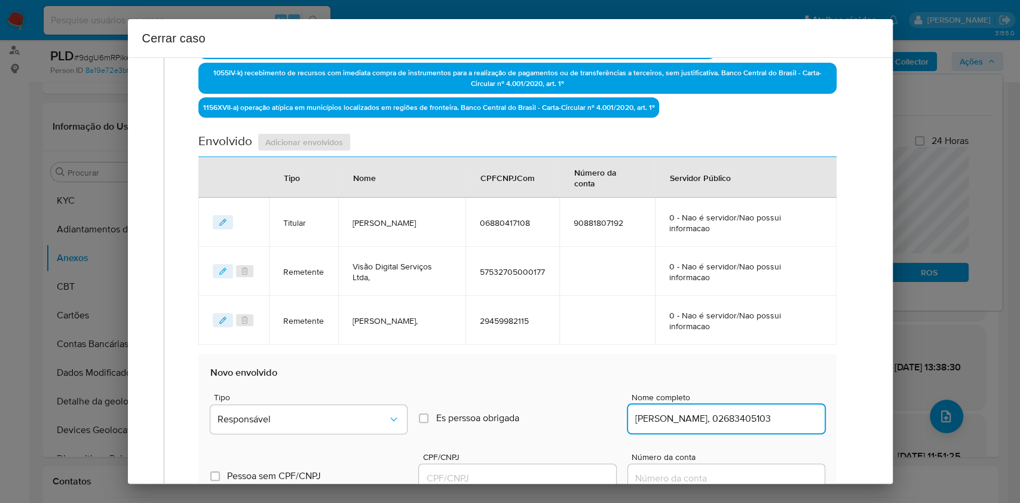
scroll to position [0, 11]
click at [765, 417] on input "Eraldo Saldanha Moreira Neto, 02683405103" at bounding box center [726, 419] width 197 height 16
type input "Eraldo Saldanha Moreira Neto,"
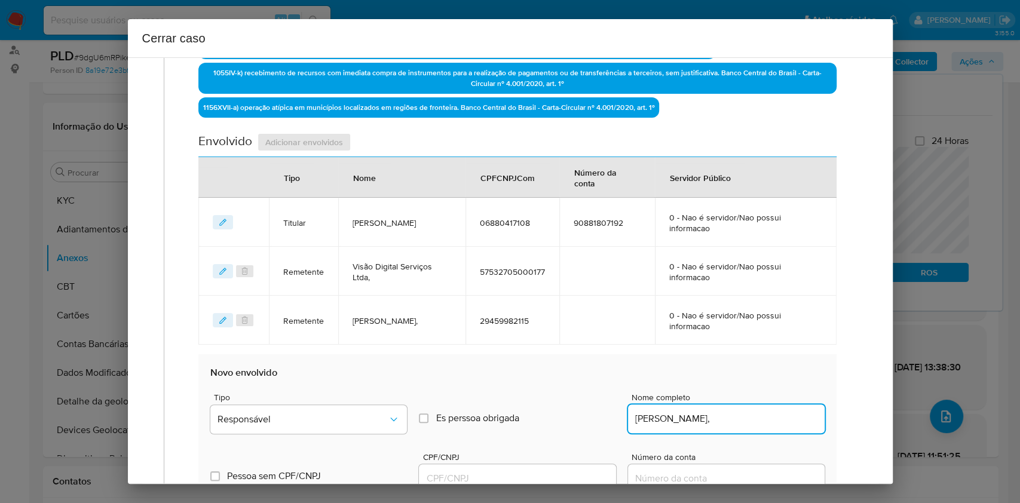
click at [572, 464] on div at bounding box center [517, 478] width 197 height 29
click at [574, 471] on input "CPF/CNPJ" at bounding box center [517, 479] width 197 height 16
paste input "02683405103"
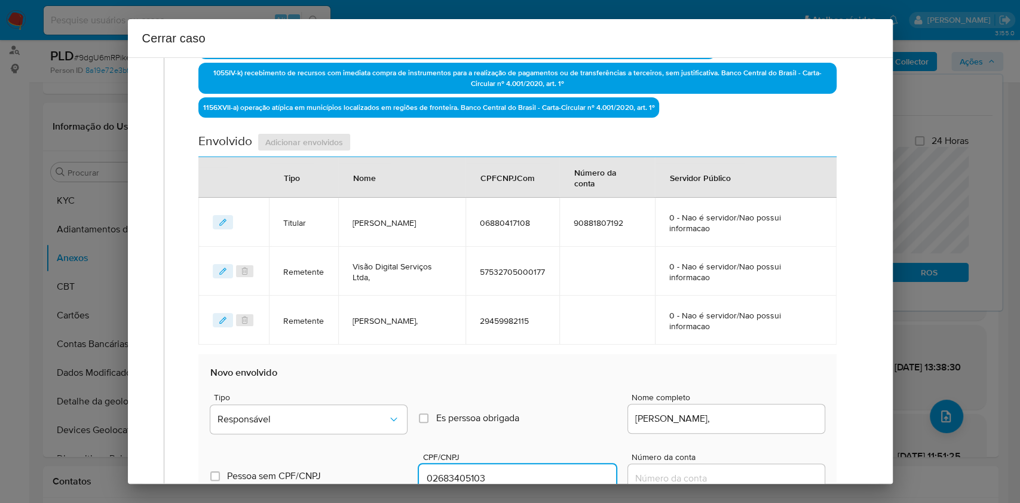
type input "2683405103"
click at [440, 425] on label "Es perssoa obrigada Is PObrigada" at bounding box center [517, 418] width 197 height 41
click at [428, 423] on input "Es perssoa obrigada Is PObrigada" at bounding box center [424, 418] width 10 height 10
checkbox input "true"
type input "02683405103"
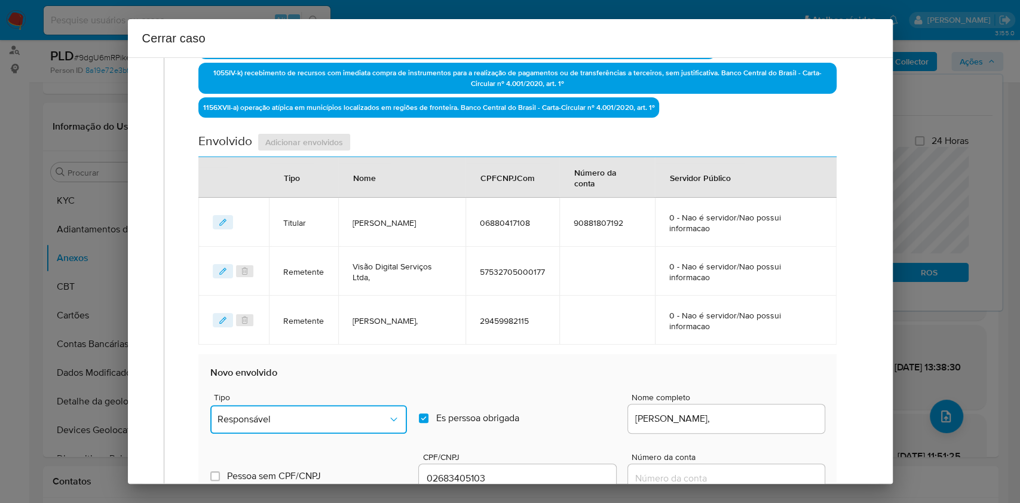
drag, startPoint x: 401, startPoint y: 421, endPoint x: 368, endPoint y: 409, distance: 35.7
click at [401, 421] on button "Responsável" at bounding box center [308, 419] width 197 height 29
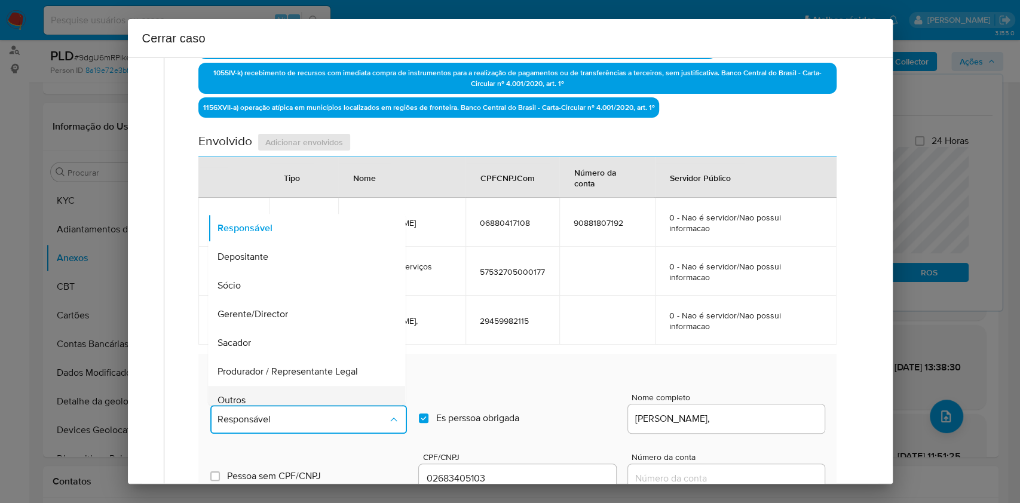
scroll to position [153, 0]
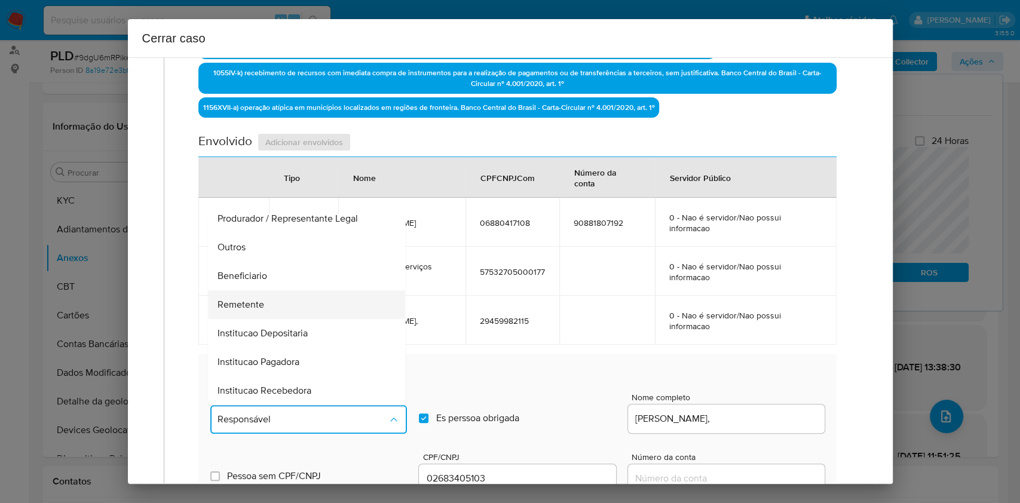
click at [360, 316] on div "Remetente" at bounding box center [303, 304] width 171 height 29
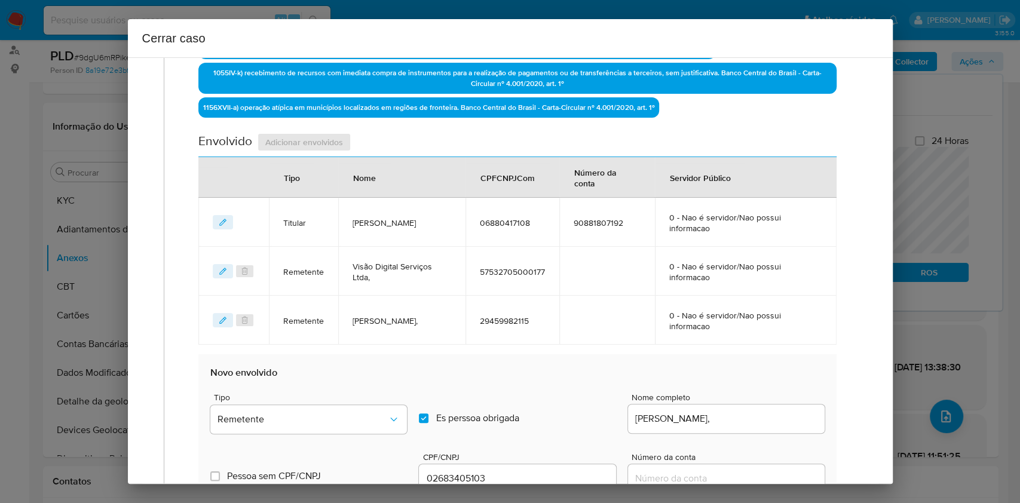
click at [459, 416] on span "Es perssoa obrigada" at bounding box center [477, 418] width 83 height 12
click at [428, 416] on input "Es perssoa obrigada Is PObrigada" at bounding box center [424, 418] width 10 height 10
checkbox input "false"
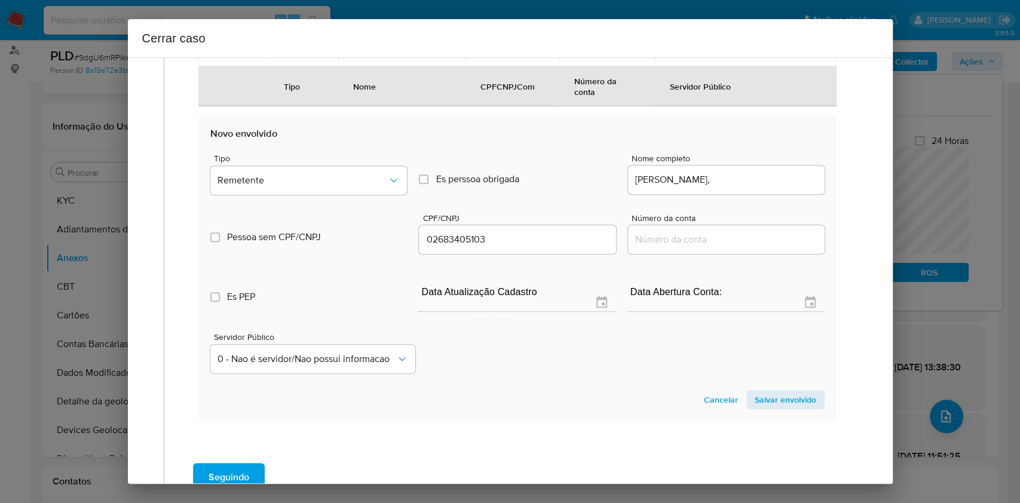
click at [798, 395] on span "Salvar envolvido" at bounding box center [786, 399] width 62 height 17
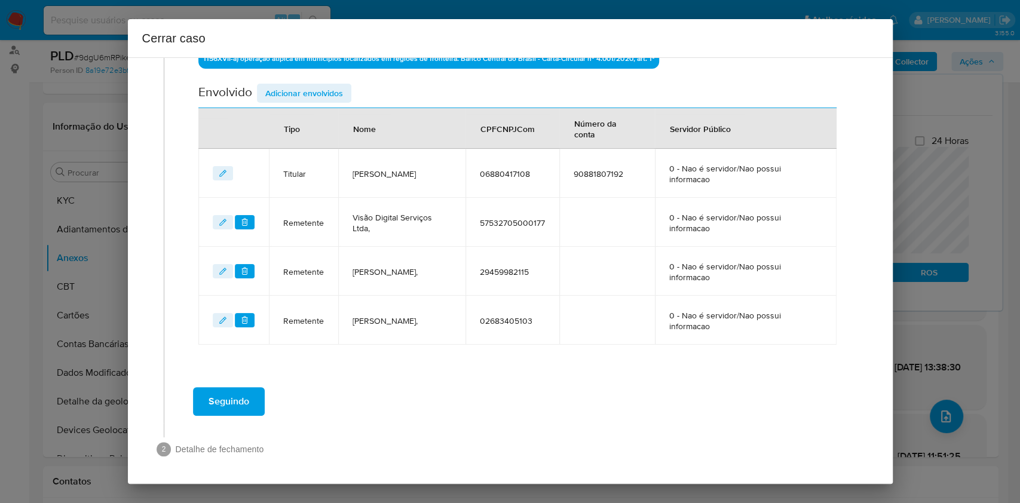
click at [320, 81] on div "Data de início 01/07/2025 Data Fin 12/08/2025 Valor do crédito R$1.148.070 Valo…" at bounding box center [516, 1] width 637 height 687
click at [323, 85] on span "Adicionar envolvidos" at bounding box center [304, 93] width 78 height 17
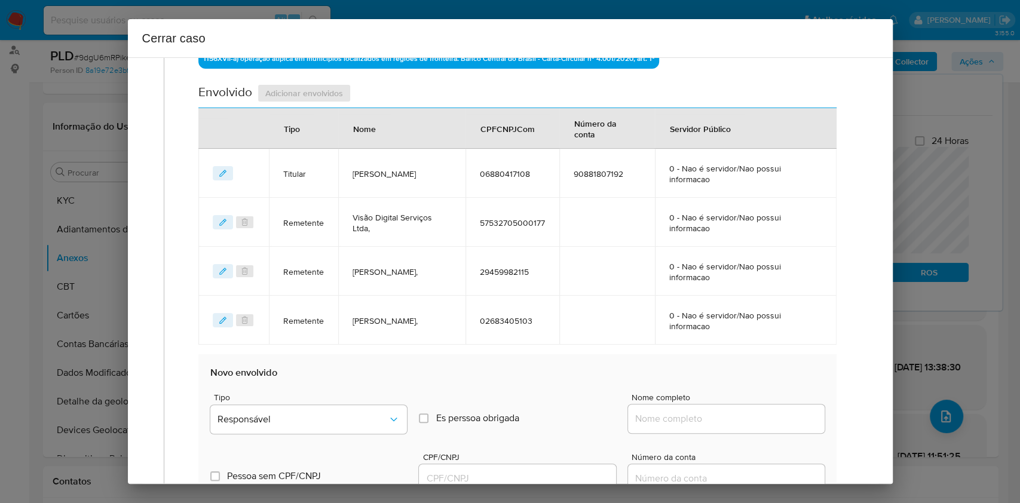
click at [666, 404] on div at bounding box center [726, 418] width 197 height 29
click at [673, 413] on input "Nome completo" at bounding box center [726, 419] width 197 height 16
paste input "Nexus Soluções Em Pagamentos Ltda, 58479001000140"
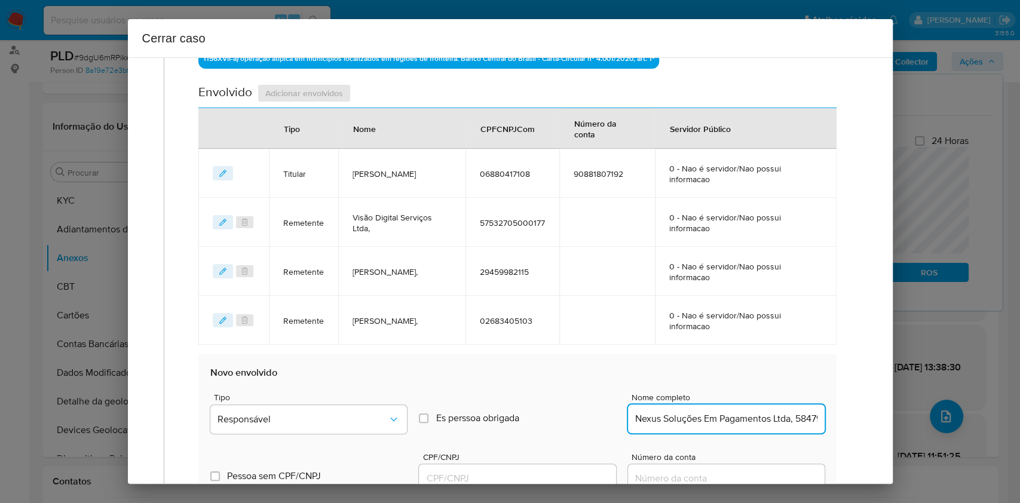
scroll to position [0, 57]
click at [755, 415] on input "Nexus Soluções Em Pagamentos Ltda, 58479001000140" at bounding box center [726, 419] width 197 height 16
type input "Nexus Soluções Em Pagamentos Ltda,"
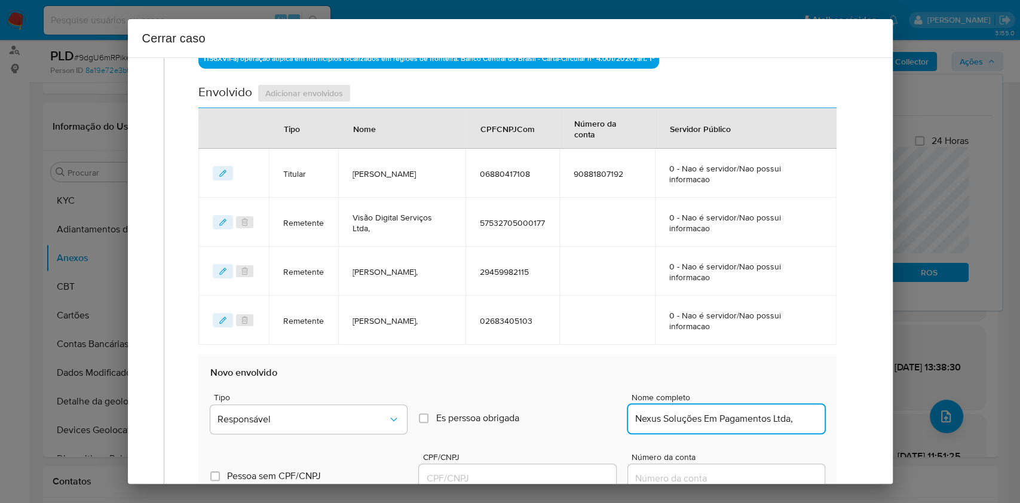
click at [515, 475] on input "CPF/CNPJ" at bounding box center [517, 479] width 197 height 16
paste input "58479001000140"
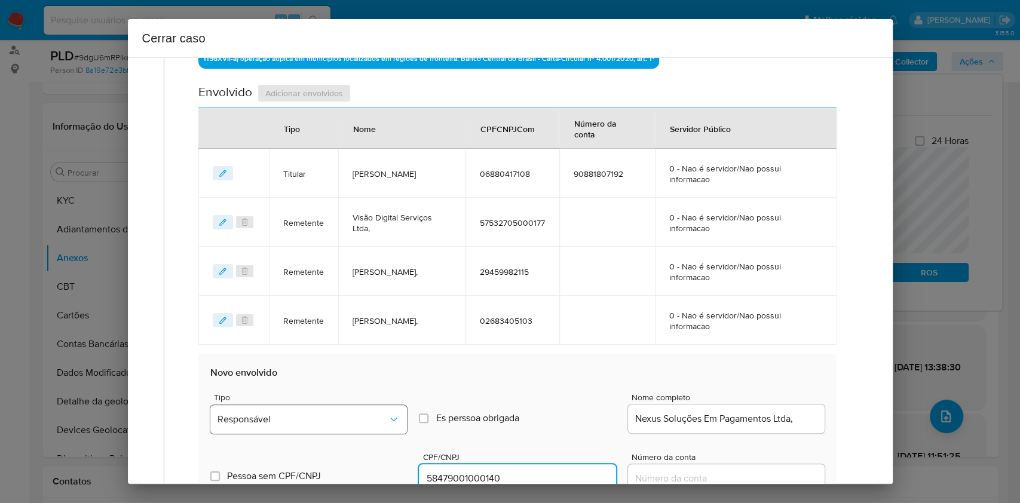
type input "58479001000140"
click at [374, 422] on span "Responsável" at bounding box center [302, 419] width 170 height 12
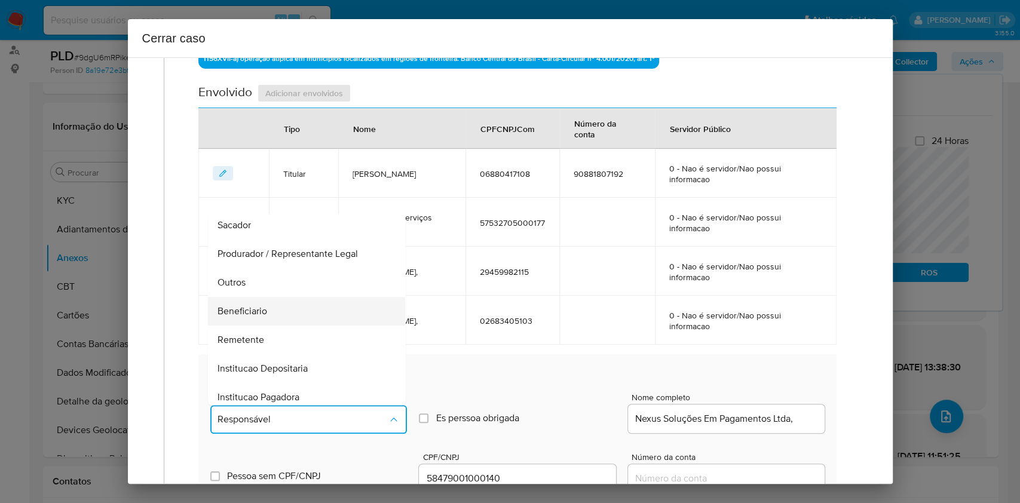
scroll to position [153, 0]
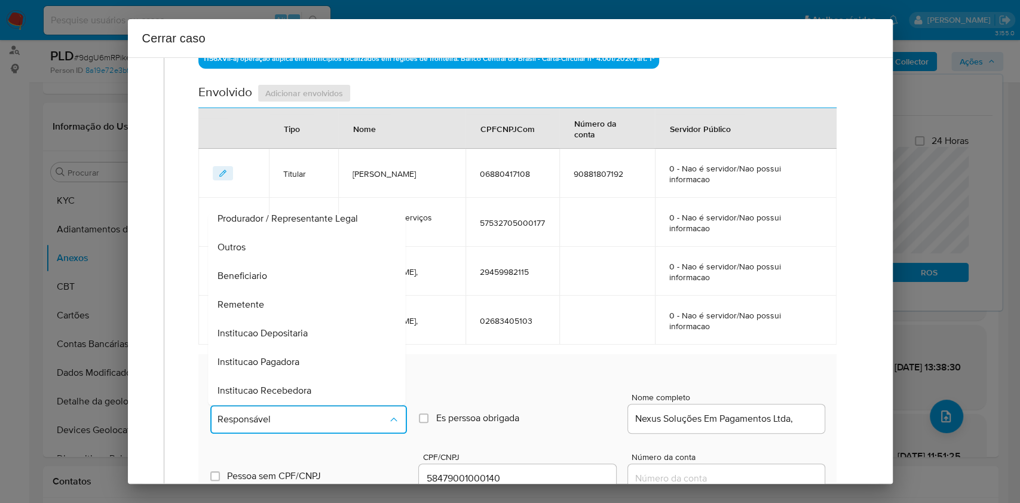
click at [312, 262] on div "Beneficiario" at bounding box center [303, 276] width 171 height 29
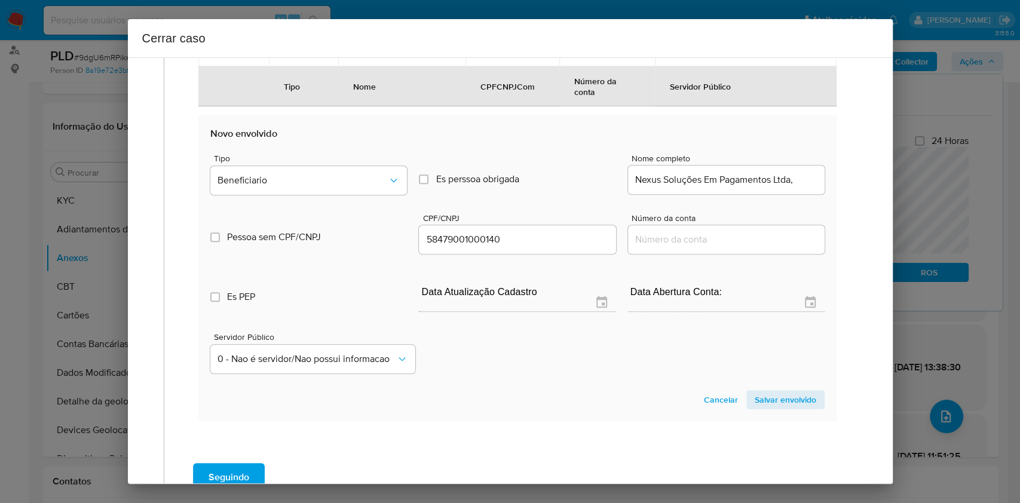
drag, startPoint x: 751, startPoint y: 395, endPoint x: 715, endPoint y: 371, distance: 43.4
click at [755, 396] on span "Salvar envolvido" at bounding box center [786, 399] width 62 height 17
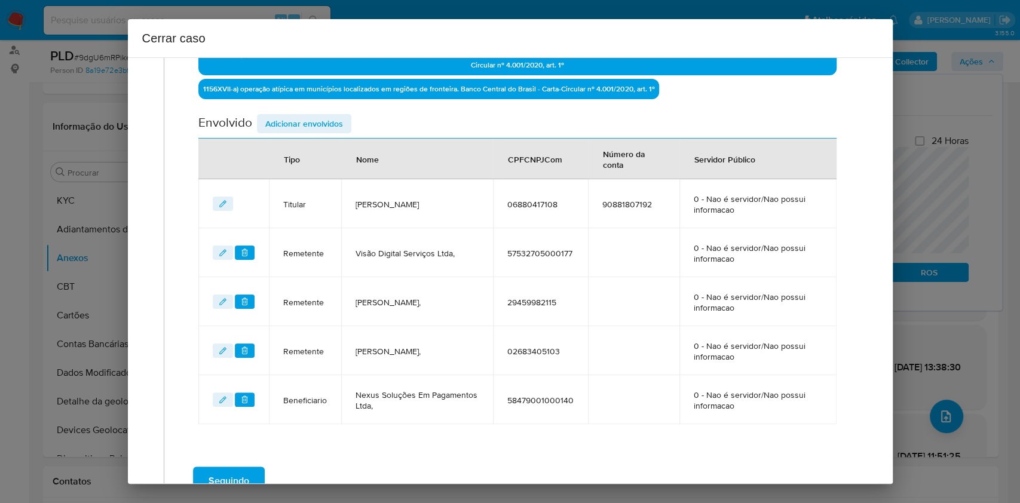
click at [299, 119] on span "Adicionar envolvidos" at bounding box center [304, 123] width 78 height 17
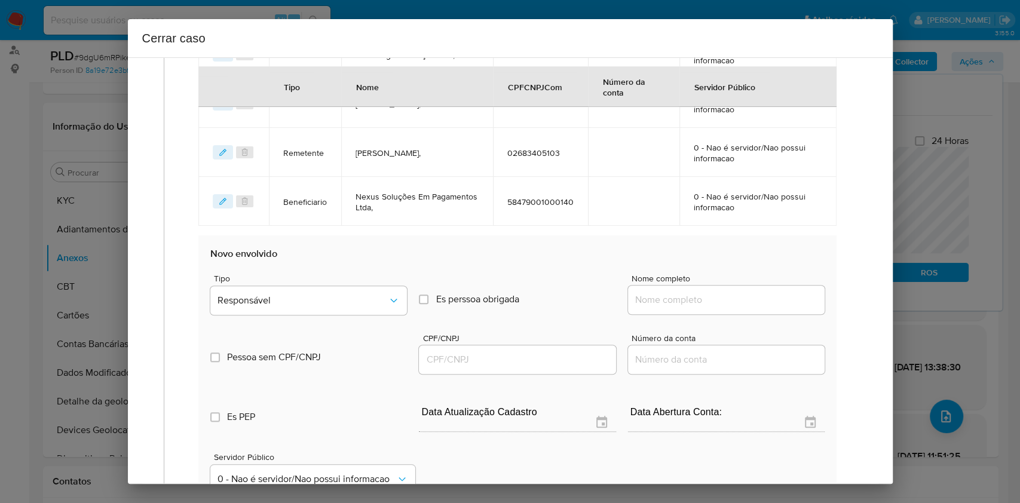
scroll to position [779, 0]
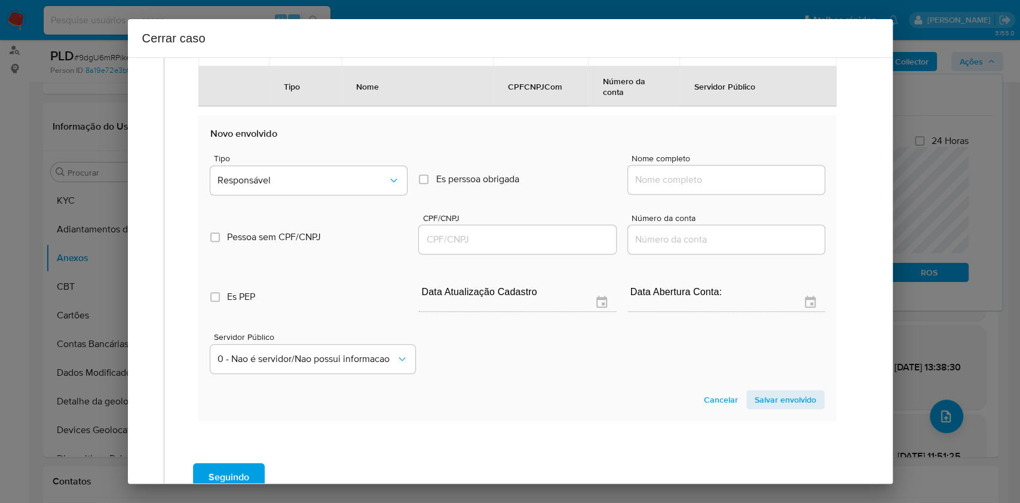
click at [704, 194] on div "Nome completo" at bounding box center [726, 176] width 197 height 45
drag, startPoint x: 706, startPoint y: 185, endPoint x: 739, endPoint y: 177, distance: 33.8
click at [706, 185] on input "Nome completo" at bounding box center [726, 180] width 197 height 16
paste input "Levelup Capital Jogos Eletrônicos Ltda, 60875532000102"
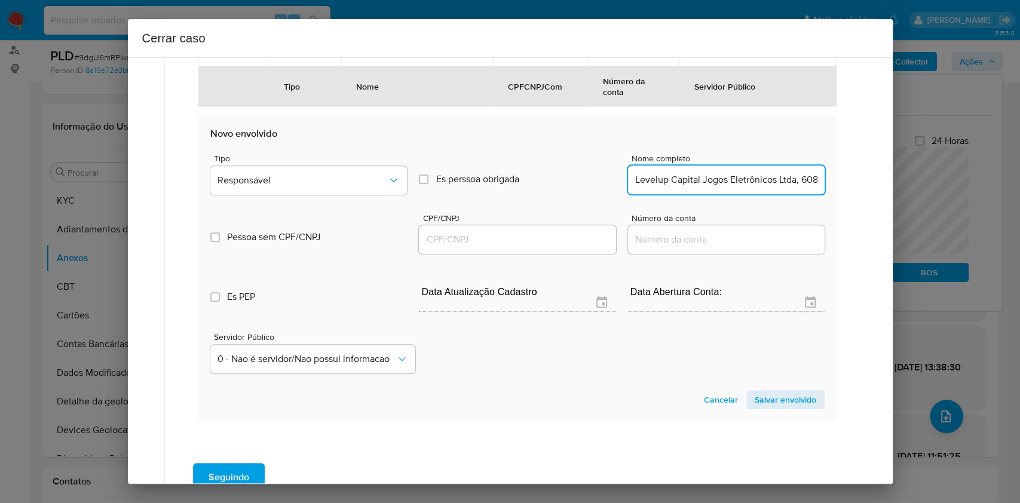
scroll to position [0, 64]
click at [760, 177] on input "Levelup Capital Jogos Eletrônicos Ltda, 60875532000102" at bounding box center [726, 180] width 197 height 16
type input "Levelup Capital Jogos Eletrônicos Ltda,"
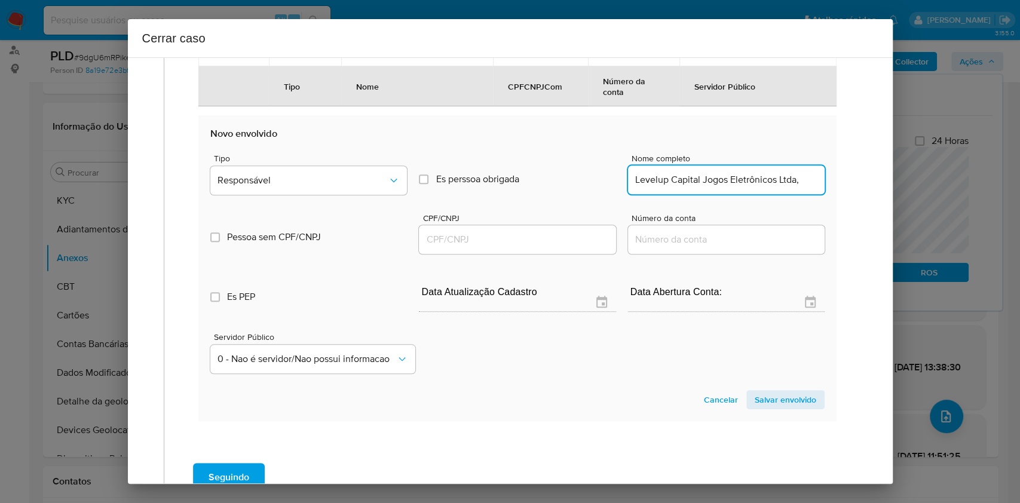
click at [521, 245] on input "CPF/CNPJ" at bounding box center [517, 240] width 197 height 16
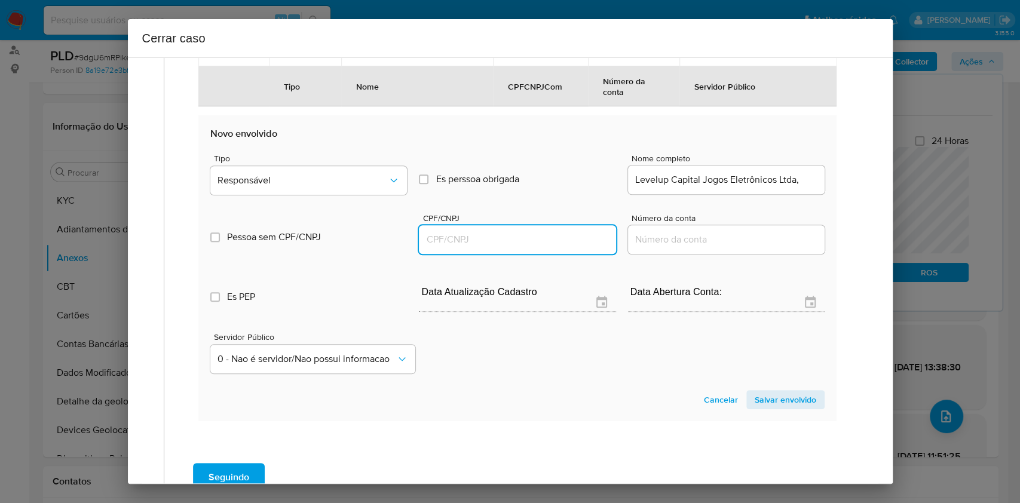
paste input "60875532000102"
type input "60875532000102"
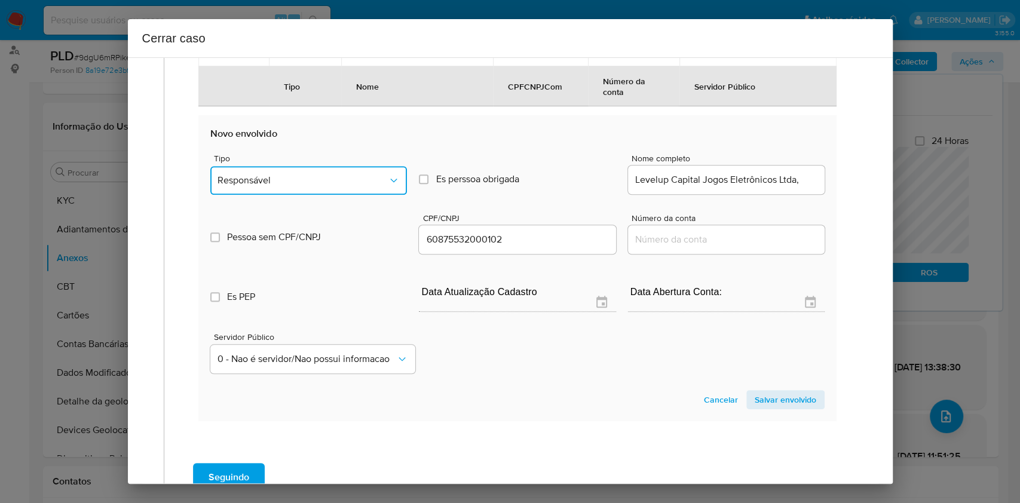
click at [308, 166] on button "Responsável" at bounding box center [308, 180] width 197 height 29
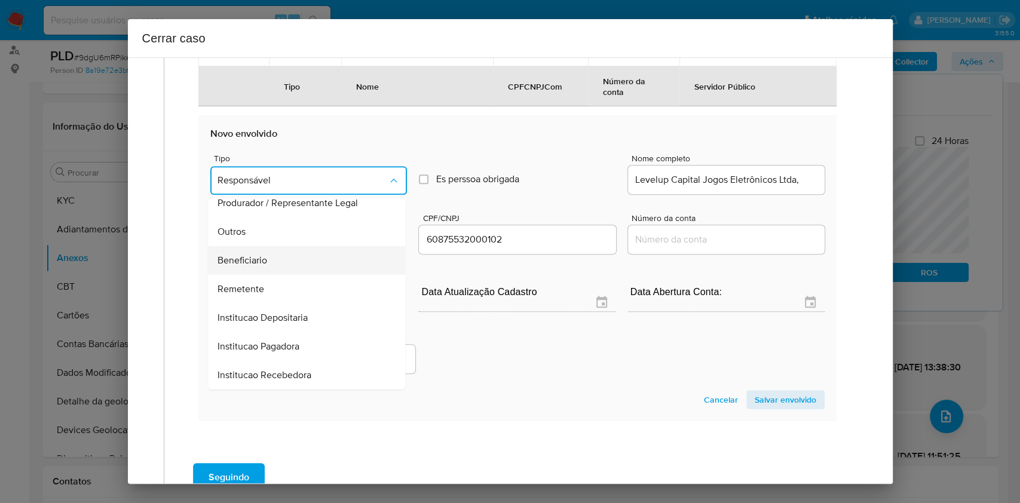
click at [283, 249] on div "Beneficiario" at bounding box center [303, 260] width 171 height 29
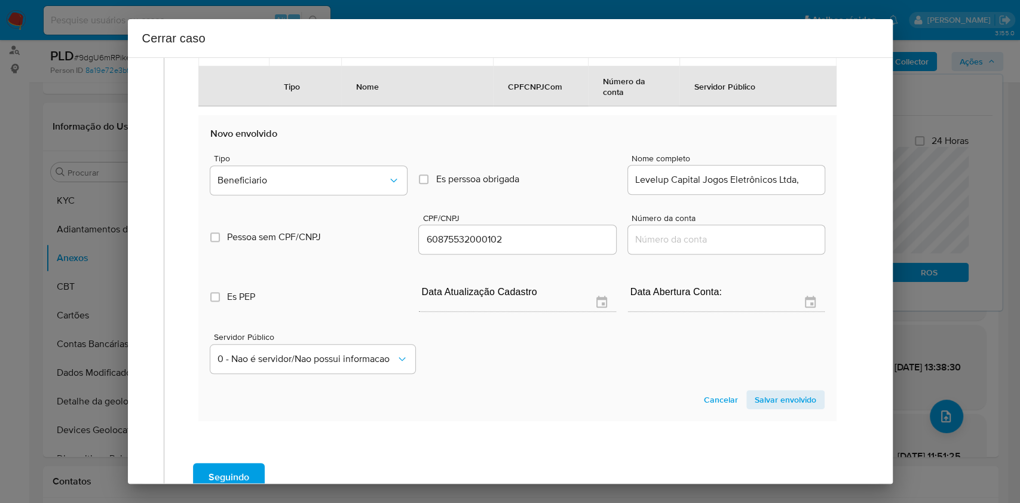
click at [793, 391] on span "Salvar envolvido" at bounding box center [786, 399] width 62 height 17
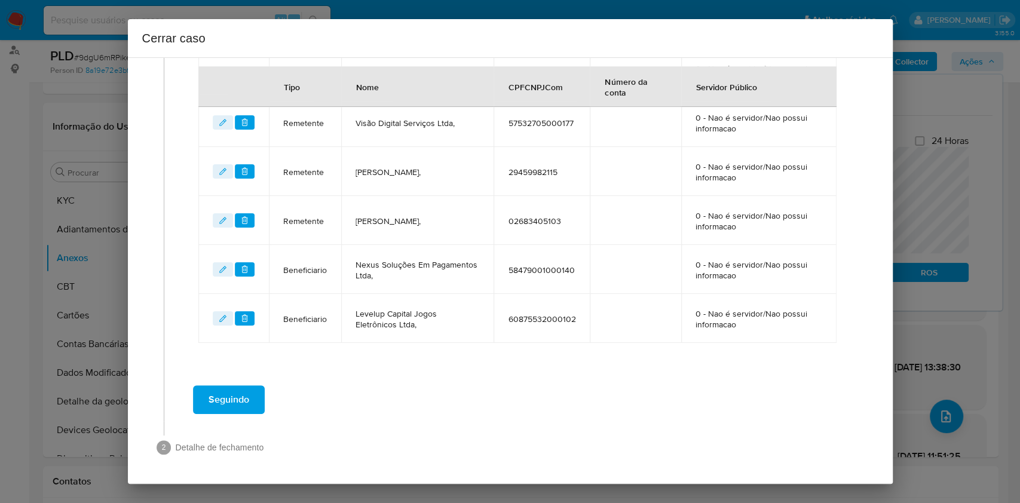
scroll to position [589, 0]
click at [239, 390] on span "Seguindo" at bounding box center [228, 401] width 41 height 26
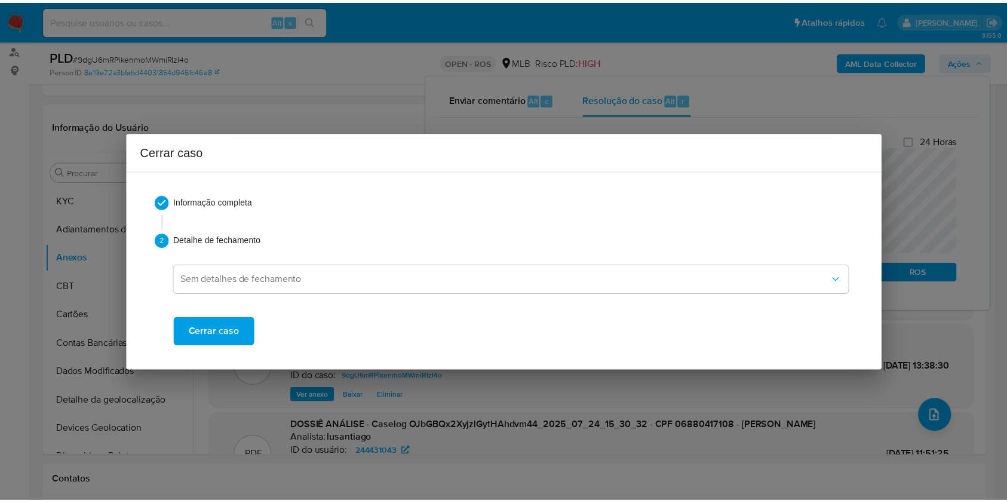
scroll to position [2026, 0]
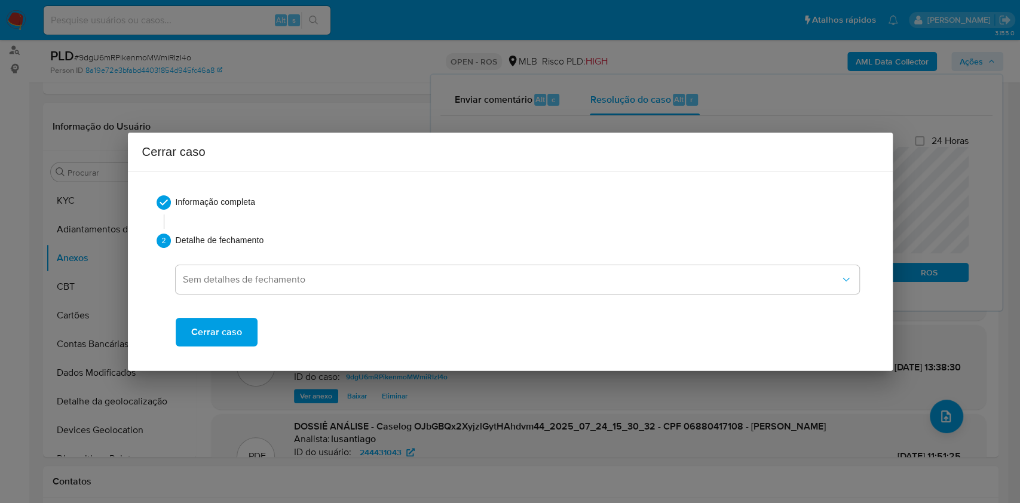
click at [246, 323] on button "Cerrar caso" at bounding box center [217, 332] width 82 height 29
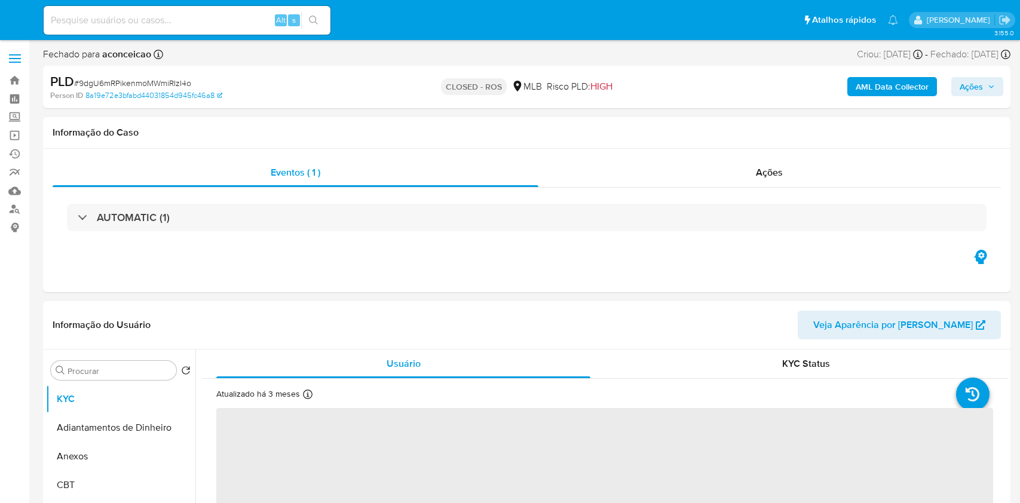
select select "10"
